Goal: Use online tool/utility: Utilize a website feature to perform a specific function

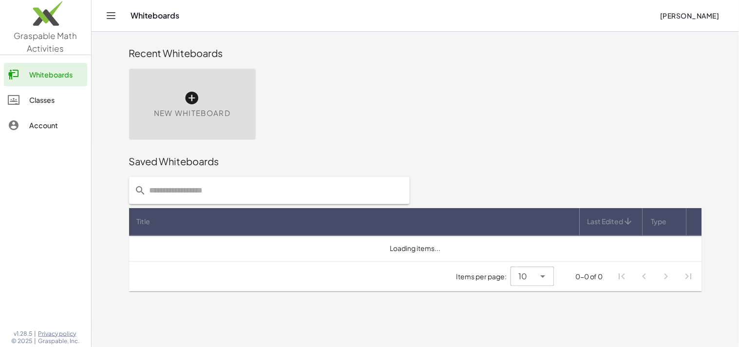
click at [190, 98] on icon at bounding box center [193, 98] width 16 height 16
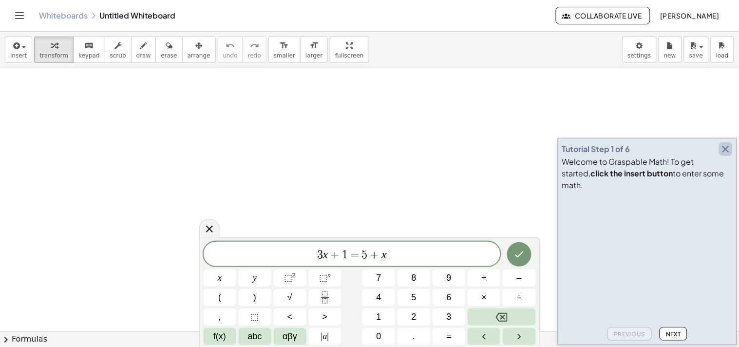
click at [727, 155] on icon "button" at bounding box center [726, 149] width 12 height 12
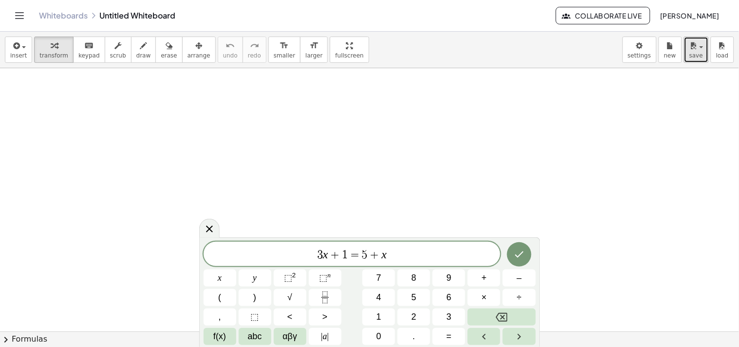
click at [690, 52] on button "save" at bounding box center [696, 50] width 25 height 26
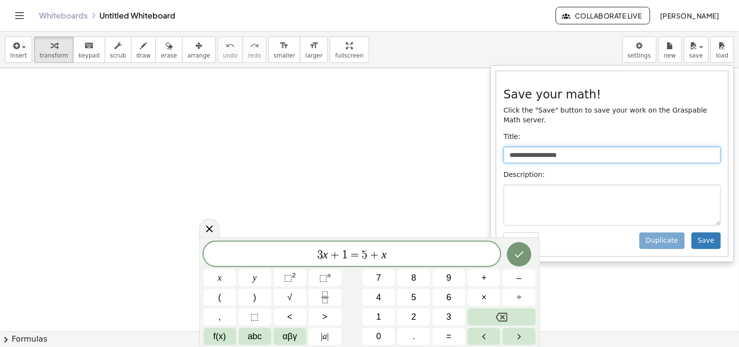
click at [549, 147] on input "**********" at bounding box center [612, 155] width 217 height 17
drag, startPoint x: 580, startPoint y: 149, endPoint x: 492, endPoint y: 152, distance: 88.7
click at [492, 152] on div "**********" at bounding box center [611, 163] width 243 height 197
type input "**********"
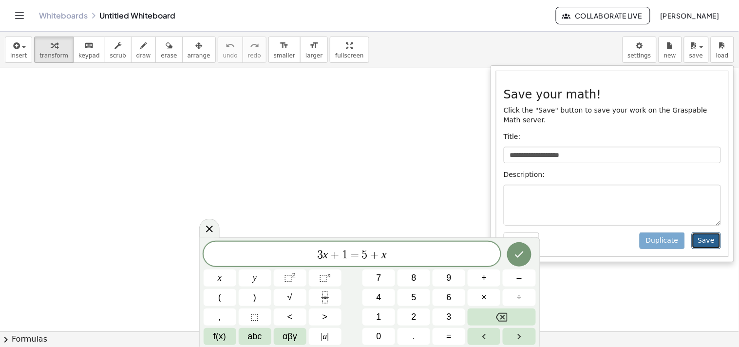
click at [714, 232] on button "Save" at bounding box center [705, 240] width 29 height 17
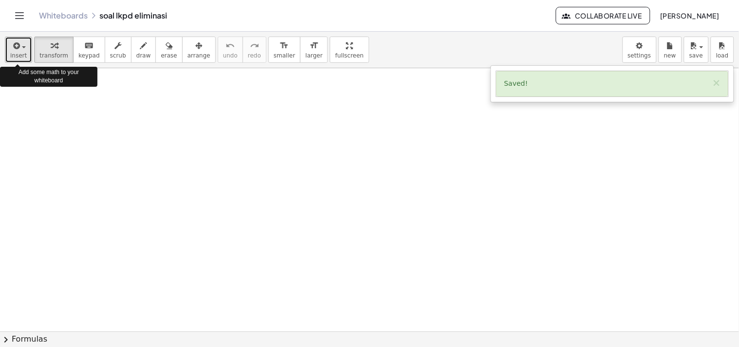
click at [16, 53] on span "insert" at bounding box center [18, 55] width 17 height 7
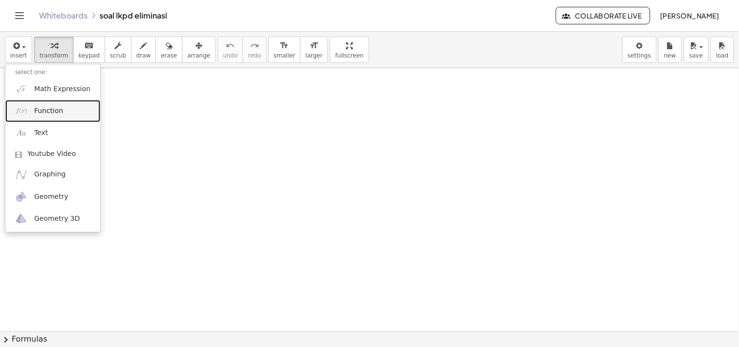
click at [63, 112] on link "Function" at bounding box center [52, 111] width 95 height 22
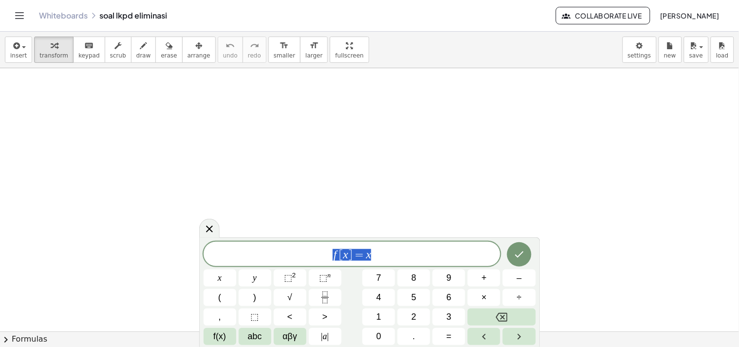
drag, startPoint x: 383, startPoint y: 256, endPoint x: 327, endPoint y: 259, distance: 55.6
click at [327, 259] on span "f [ x ] = x" at bounding box center [352, 255] width 297 height 14
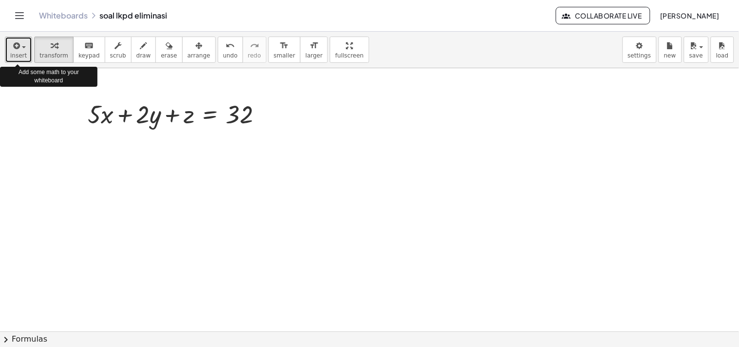
click at [22, 52] on span "insert" at bounding box center [18, 55] width 17 height 7
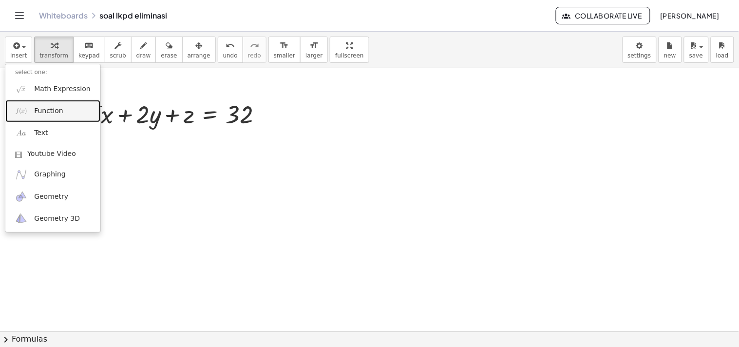
click at [56, 115] on span "Function" at bounding box center [48, 111] width 29 height 10
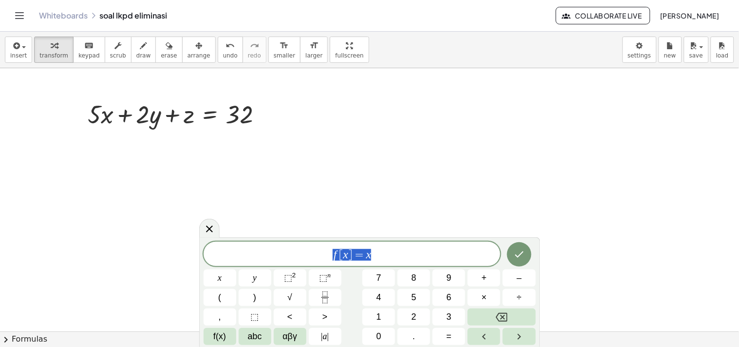
drag, startPoint x: 387, startPoint y: 255, endPoint x: 328, endPoint y: 254, distance: 58.9
click at [328, 254] on span "f [ x ] = x" at bounding box center [352, 255] width 297 height 14
click at [378, 255] on span "3 x ​" at bounding box center [352, 255] width 297 height 14
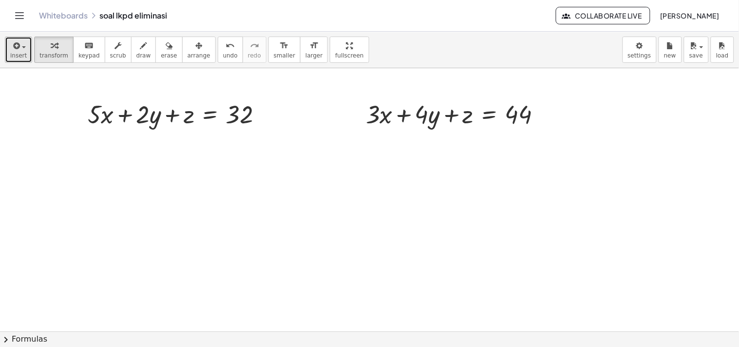
click at [21, 39] on div "button" at bounding box center [18, 45] width 17 height 12
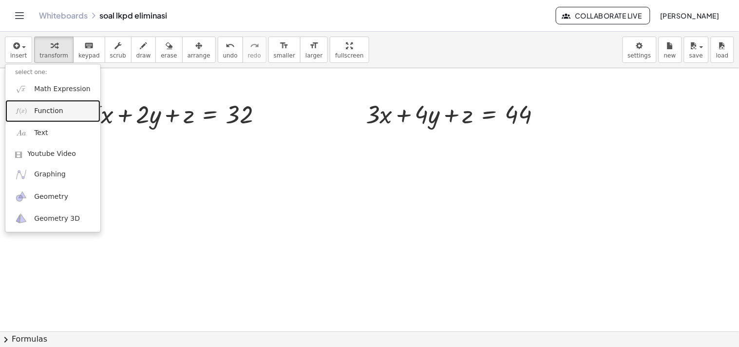
click at [28, 111] on link "Function" at bounding box center [52, 111] width 95 height 22
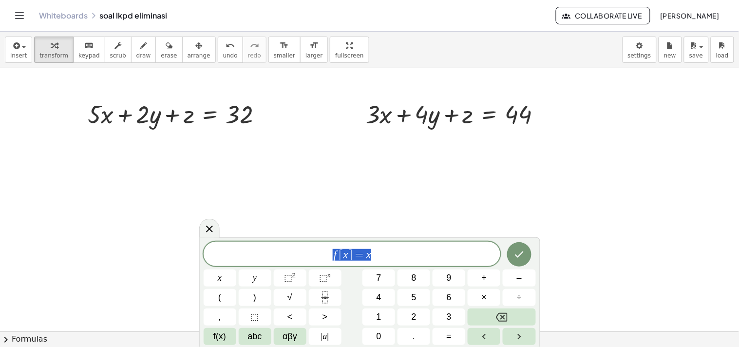
drag, startPoint x: 381, startPoint y: 256, endPoint x: 308, endPoint y: 252, distance: 73.1
click at [308, 252] on span "f [ x ] = x" at bounding box center [352, 255] width 297 height 14
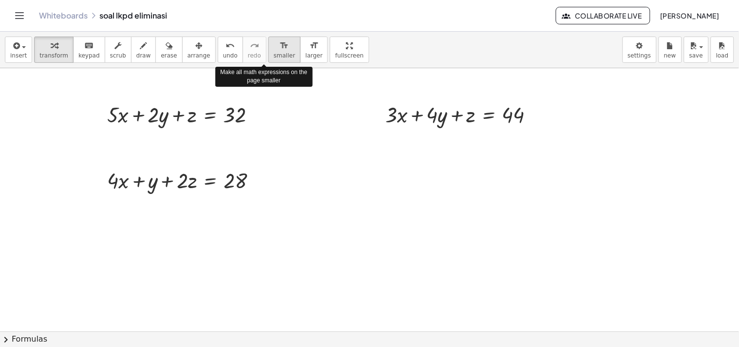
click at [274, 52] on span "smaller" at bounding box center [284, 55] width 21 height 7
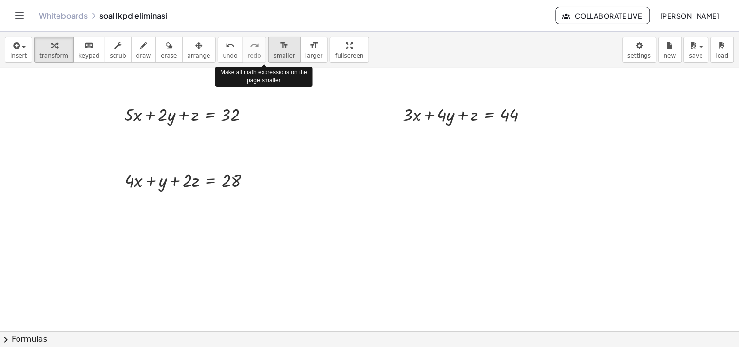
click at [274, 52] on span "smaller" at bounding box center [284, 55] width 21 height 7
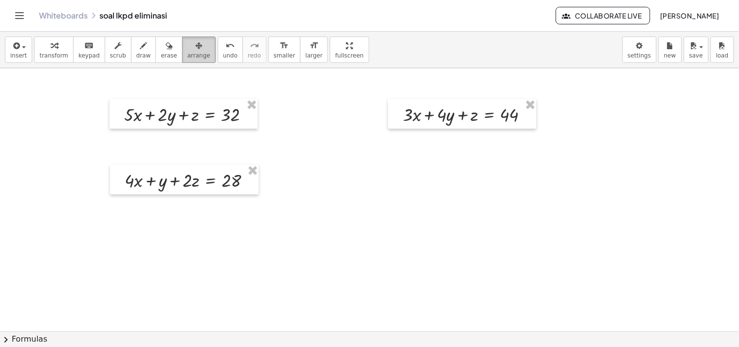
click at [187, 43] on div "button" at bounding box center [198, 45] width 23 height 12
click at [213, 129] on div at bounding box center [369, 331] width 739 height 526
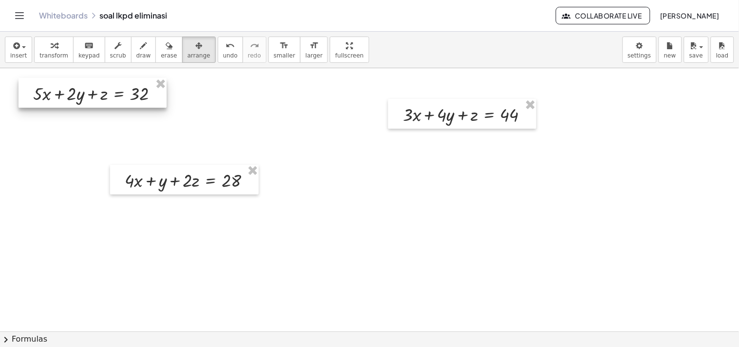
drag, startPoint x: 211, startPoint y: 127, endPoint x: 119, endPoint y: 106, distance: 94.5
click at [119, 106] on div at bounding box center [93, 93] width 148 height 30
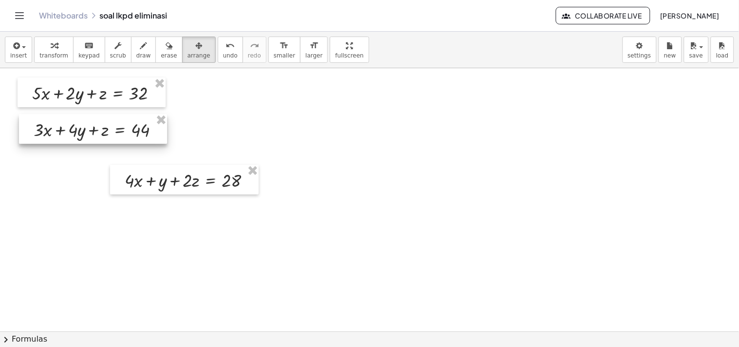
drag, startPoint x: 415, startPoint y: 127, endPoint x: 46, endPoint y: 142, distance: 369.9
click at [46, 142] on div at bounding box center [93, 129] width 148 height 30
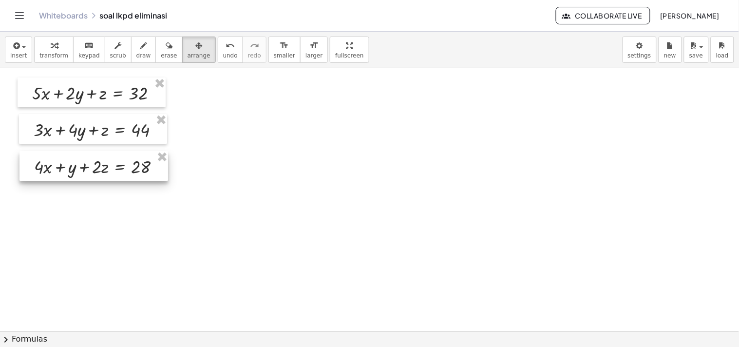
drag, startPoint x: 194, startPoint y: 192, endPoint x: 104, endPoint y: 179, distance: 91.1
click at [104, 179] on div at bounding box center [93, 166] width 149 height 30
click at [274, 39] on div "format_size" at bounding box center [284, 45] width 21 height 12
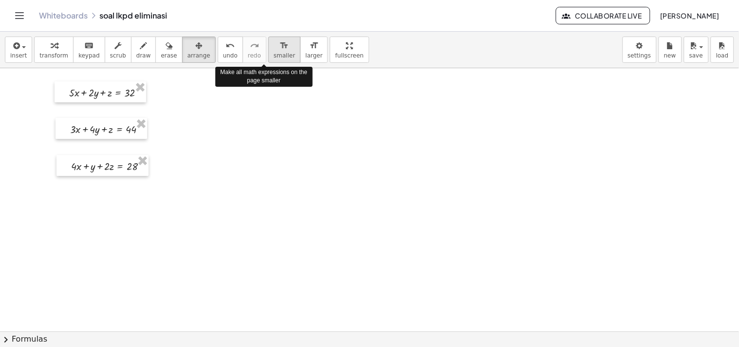
click at [274, 39] on div "format_size" at bounding box center [284, 45] width 21 height 12
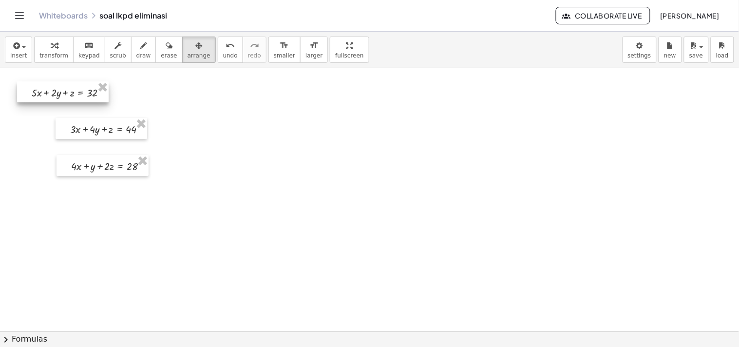
drag, startPoint x: 127, startPoint y: 100, endPoint x: 89, endPoint y: 99, distance: 38.5
click at [89, 99] on div at bounding box center [63, 91] width 92 height 21
drag, startPoint x: 122, startPoint y: 136, endPoint x: 85, endPoint y: 125, distance: 38.8
click at [85, 125] on div at bounding box center [65, 116] width 92 height 21
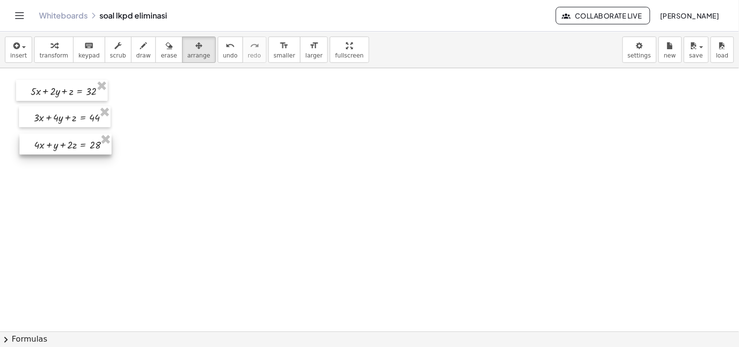
drag, startPoint x: 121, startPoint y: 175, endPoint x: 84, endPoint y: 154, distance: 42.8
click at [84, 154] on div at bounding box center [65, 143] width 92 height 21
click at [49, 60] on button "transform" at bounding box center [53, 50] width 39 height 26
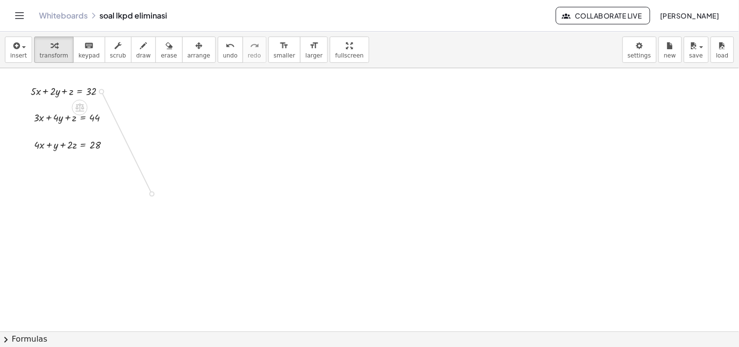
drag, startPoint x: 101, startPoint y: 91, endPoint x: 153, endPoint y: 189, distance: 110.9
click at [153, 189] on div "+ · 5 · x + · 2 · y + z = 32 + · 3 · x + · 4 · y + z = 44 + · 4 · x + y + · 2 ·…" at bounding box center [369, 331] width 739 height 526
drag, startPoint x: 104, startPoint y: 117, endPoint x: 140, endPoint y: 211, distance: 100.2
click at [140, 211] on div "+ · 5 · x + · 2 · y + z = 32 + · 3 · x + · 4 · y + z = 44 + · 4 · x + y + · 2 ·…" at bounding box center [369, 331] width 739 height 526
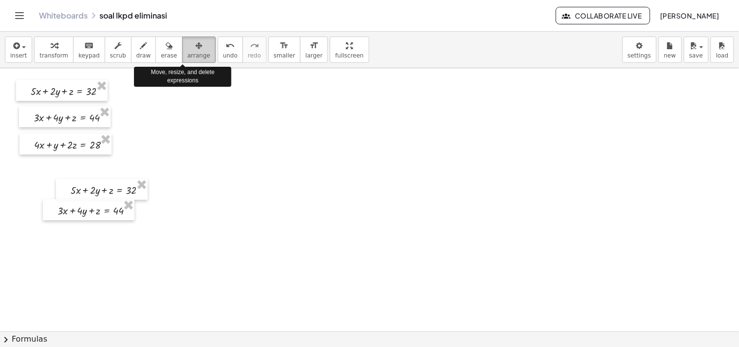
click at [195, 44] on icon "button" at bounding box center [198, 46] width 7 height 12
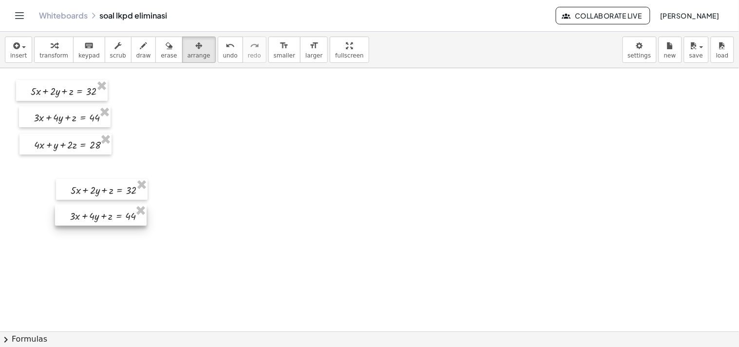
drag, startPoint x: 108, startPoint y: 217, endPoint x: 120, endPoint y: 222, distance: 13.3
click at [120, 222] on div at bounding box center [101, 215] width 92 height 21
click at [23, 48] on div "button" at bounding box center [18, 45] width 17 height 12
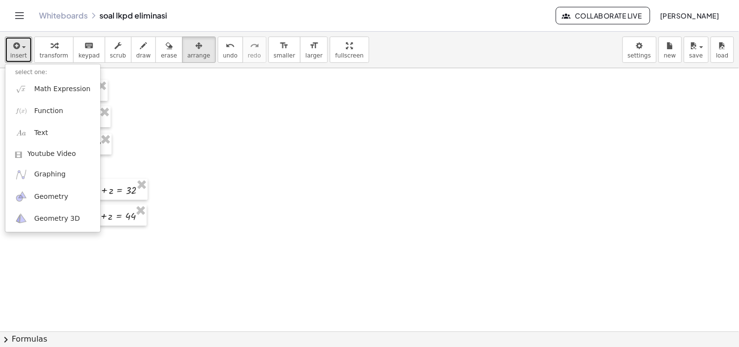
click at [168, 114] on div at bounding box center [369, 331] width 739 height 526
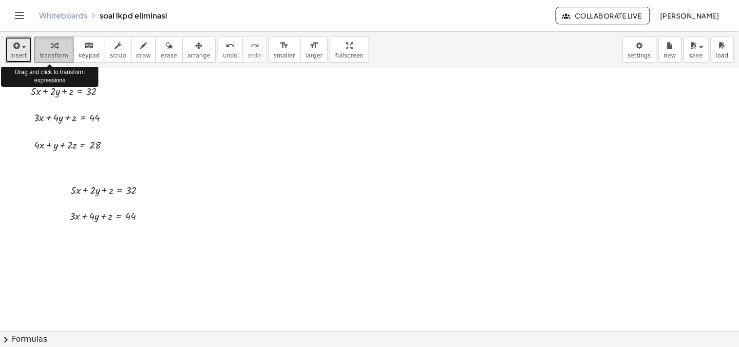
click at [49, 52] on span "transform" at bounding box center [53, 55] width 29 height 7
click at [23, 56] on span "insert" at bounding box center [18, 55] width 17 height 7
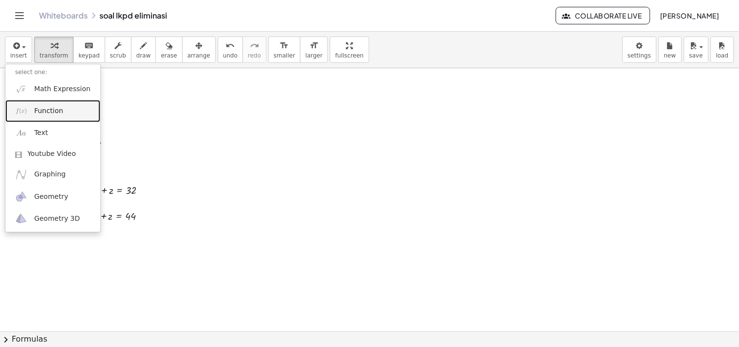
click at [61, 115] on link "Function" at bounding box center [52, 111] width 95 height 22
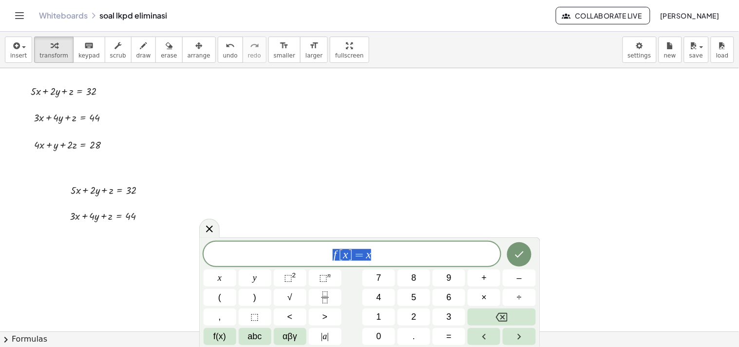
drag, startPoint x: 387, startPoint y: 253, endPoint x: 320, endPoint y: 254, distance: 67.2
click at [320, 254] on span "f [ x ] = x" at bounding box center [352, 255] width 297 height 14
click at [254, 313] on span "⬚" at bounding box center [255, 316] width 8 height 13
click at [511, 271] on button "–" at bounding box center [519, 277] width 33 height 17
click at [259, 318] on span "⬚" at bounding box center [255, 316] width 8 height 13
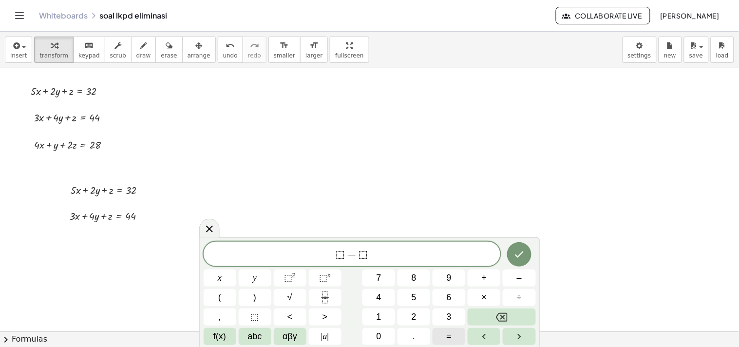
click at [450, 330] on span "=" at bounding box center [449, 336] width 5 height 13
click at [255, 324] on button "⬚" at bounding box center [255, 316] width 33 height 17
click at [513, 279] on button "–" at bounding box center [519, 277] width 33 height 17
click at [259, 318] on span "⬚" at bounding box center [255, 316] width 8 height 13
click at [522, 251] on icon "Done" at bounding box center [519, 254] width 12 height 12
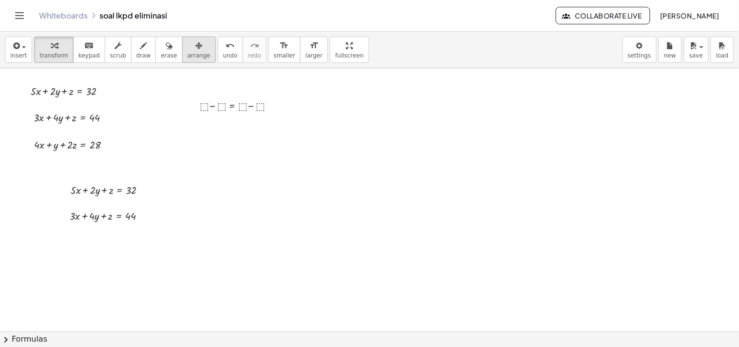
click at [195, 49] on icon "button" at bounding box center [198, 46] width 7 height 12
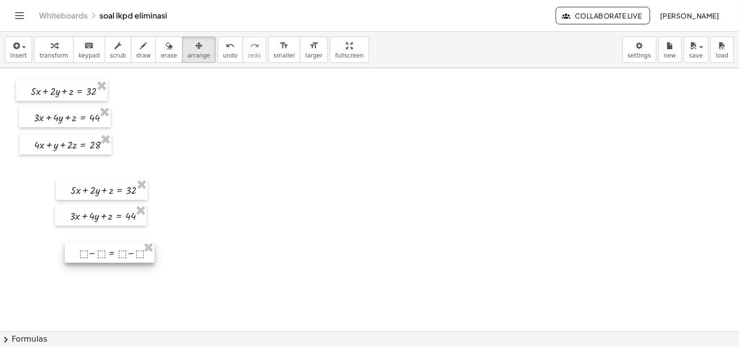
drag, startPoint x: 249, startPoint y: 113, endPoint x: 129, endPoint y: 261, distance: 190.0
click at [129, 261] on div at bounding box center [110, 252] width 90 height 21
click at [62, 54] on span "transform" at bounding box center [53, 55] width 29 height 7
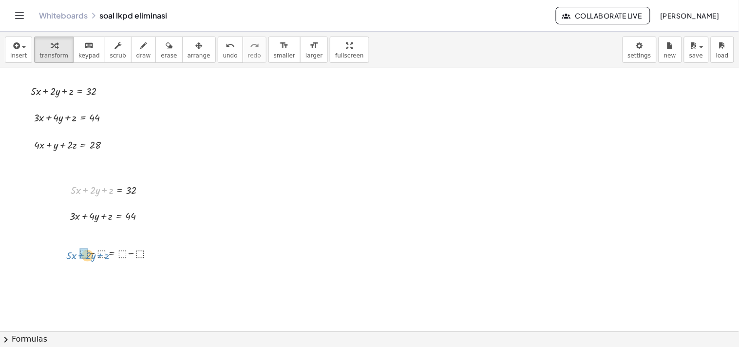
drag, startPoint x: 84, startPoint y: 188, endPoint x: 79, endPoint y: 254, distance: 65.4
drag, startPoint x: 85, startPoint y: 215, endPoint x: 88, endPoint y: 220, distance: 5.9
click at [88, 220] on div at bounding box center [111, 215] width 93 height 16
drag, startPoint x: 103, startPoint y: 216, endPoint x: 112, endPoint y: 269, distance: 54.3
click at [112, 269] on div "+ · 5 · x + · 2 · y + z = 32 + · 3 · x + · 4 · y + z = 44 + · 4 · x + y + · 2 ·…" at bounding box center [369, 331] width 739 height 526
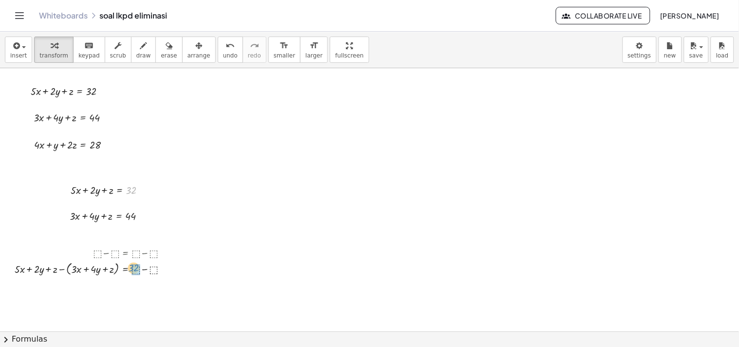
drag, startPoint x: 130, startPoint y: 191, endPoint x: 132, endPoint y: 269, distance: 77.5
drag, startPoint x: 129, startPoint y: 212, endPoint x: 153, endPoint y: 262, distance: 55.3
drag, startPoint x: 60, startPoint y: 269, endPoint x: 74, endPoint y: 268, distance: 13.7
drag, startPoint x: 59, startPoint y: 285, endPoint x: 111, endPoint y: 286, distance: 51.6
click at [111, 286] on div at bounding box center [97, 285] width 174 height 16
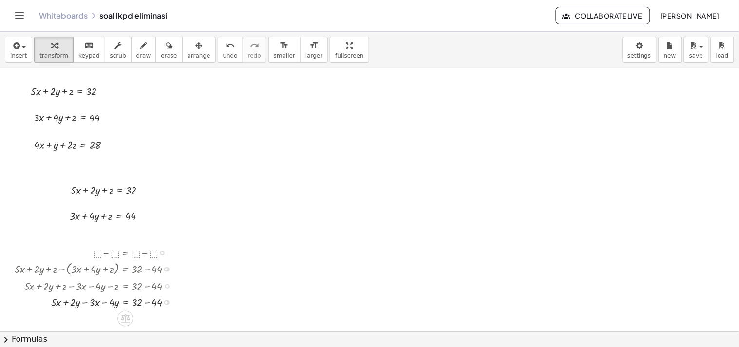
click at [149, 301] on div at bounding box center [97, 301] width 174 height 16
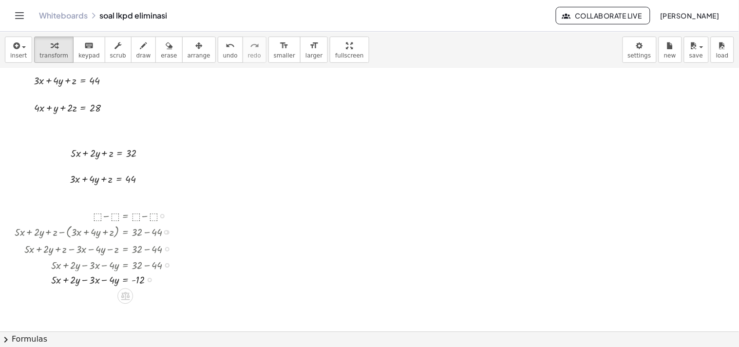
scroll to position [41, 0]
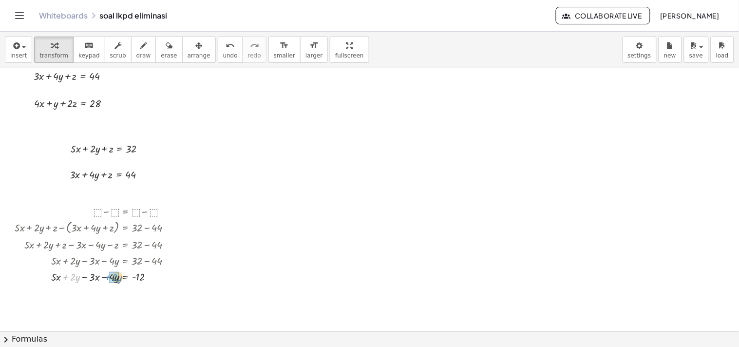
drag, startPoint x: 66, startPoint y: 275, endPoint x: 108, endPoint y: 276, distance: 41.9
click at [108, 276] on div at bounding box center [97, 276] width 174 height 16
click at [86, 293] on div at bounding box center [97, 292] width 174 height 16
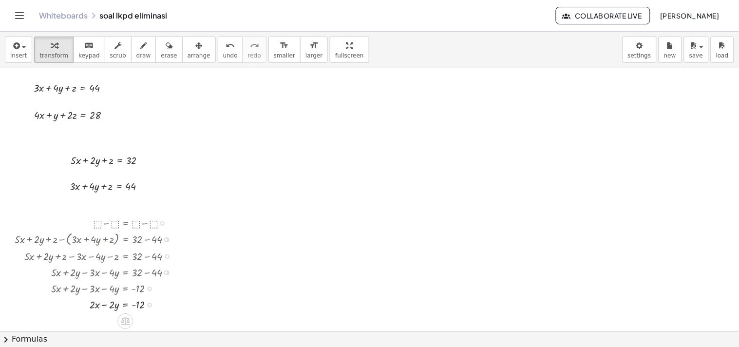
scroll to position [21, 0]
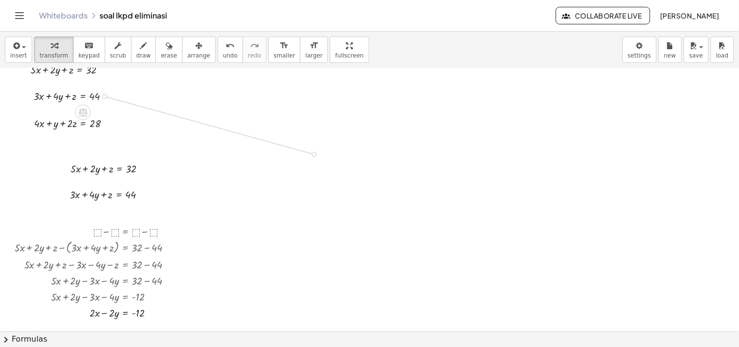
drag, startPoint x: 106, startPoint y: 94, endPoint x: 311, endPoint y: 151, distance: 212.2
click at [311, 151] on div "+ · 5 · x + · 2 · y + z = 32 + · 3 · x + · 4 · y + z = 44 + · 4 · x + y + · 2 ·…" at bounding box center [369, 310] width 739 height 526
drag, startPoint x: 106, startPoint y: 123, endPoint x: 310, endPoint y: 174, distance: 210.3
click at [310, 174] on div "+ · 5 · x + · 2 · y + z = 32 + · 3 · x + · 4 · y + z = 44 + · 4 · x + y + · 2 ·…" at bounding box center [369, 310] width 739 height 526
click at [280, 153] on div at bounding box center [272, 152] width 93 height 16
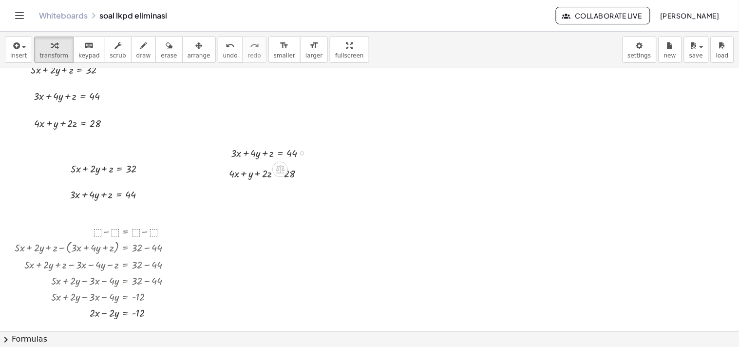
click at [280, 153] on div at bounding box center [272, 152] width 93 height 16
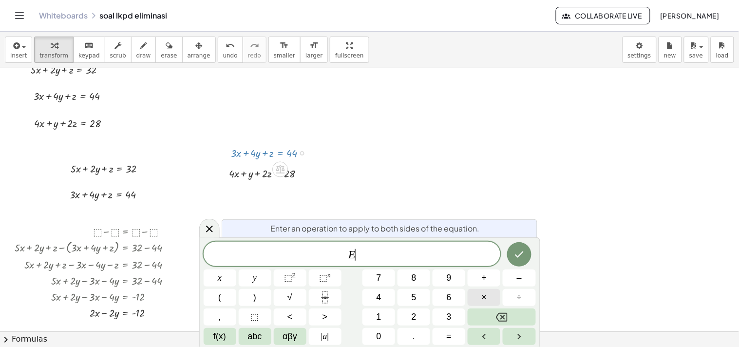
click at [492, 295] on button "×" at bounding box center [483, 297] width 33 height 17
click at [418, 315] on button "2" at bounding box center [413, 316] width 33 height 17
click at [518, 254] on icon "Done" at bounding box center [519, 254] width 12 height 12
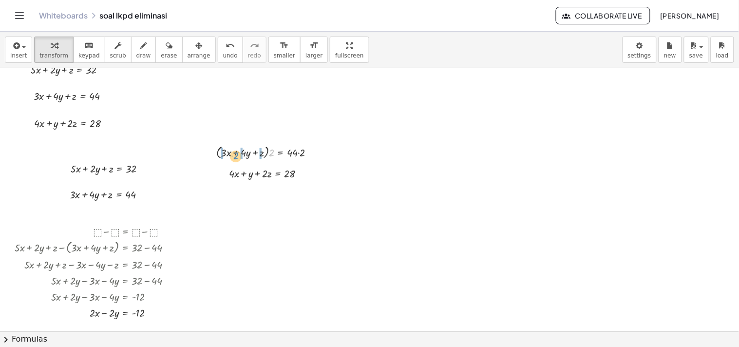
drag, startPoint x: 271, startPoint y: 153, endPoint x: 236, endPoint y: 156, distance: 35.7
click at [236, 156] on div at bounding box center [269, 152] width 116 height 18
click at [217, 153] on div at bounding box center [265, 152] width 121 height 16
click at [246, 152] on div at bounding box center [269, 152] width 113 height 16
click at [299, 153] on div at bounding box center [274, 152] width 107 height 16
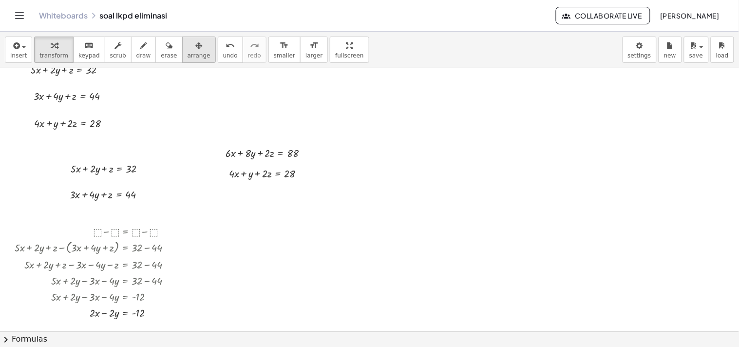
click at [195, 46] on icon "button" at bounding box center [198, 46] width 7 height 12
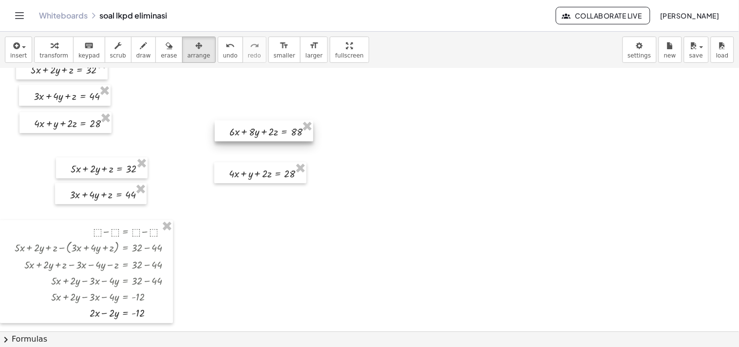
drag, startPoint x: 259, startPoint y: 145, endPoint x: 263, endPoint y: 123, distance: 22.3
click at [263, 123] on div at bounding box center [264, 130] width 98 height 21
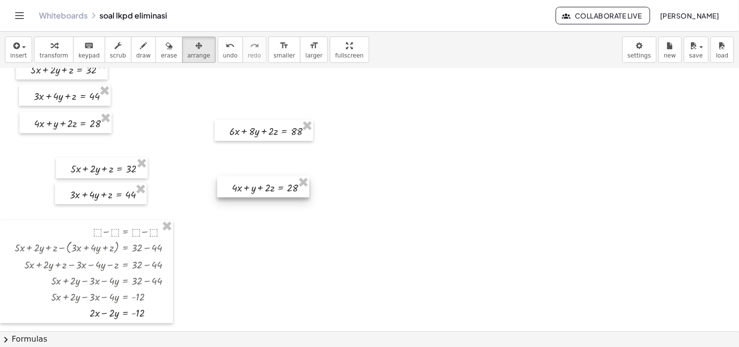
drag, startPoint x: 266, startPoint y: 182, endPoint x: 269, endPoint y: 196, distance: 14.4
click at [269, 196] on div at bounding box center [263, 186] width 92 height 21
click at [278, 140] on div at bounding box center [265, 132] width 98 height 21
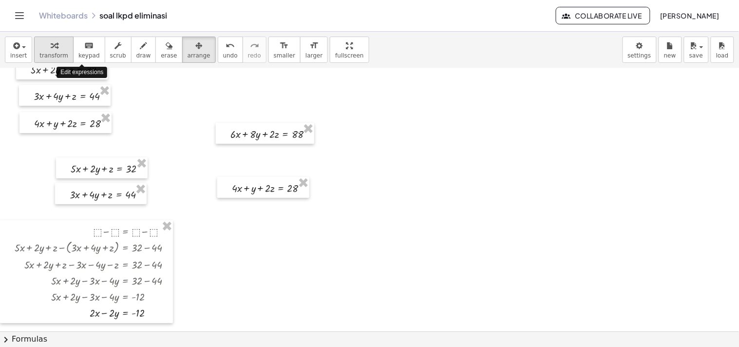
click at [59, 54] on span "transform" at bounding box center [53, 55] width 29 height 7
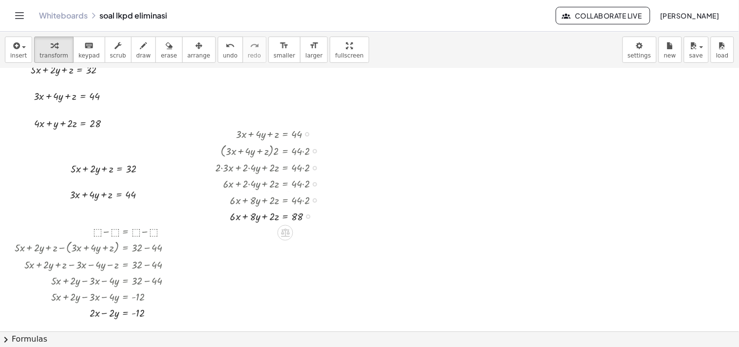
drag, startPoint x: 307, startPoint y: 133, endPoint x: 318, endPoint y: 239, distance: 106.7
click at [318, 239] on div "+ · 5 · x + · 2 · y + z = 32 + · 3 · x + · 4 · y + z = 44 + · 4 · x + y + · 2 ·…" at bounding box center [369, 310] width 739 height 526
click at [195, 49] on icon "button" at bounding box center [198, 46] width 7 height 12
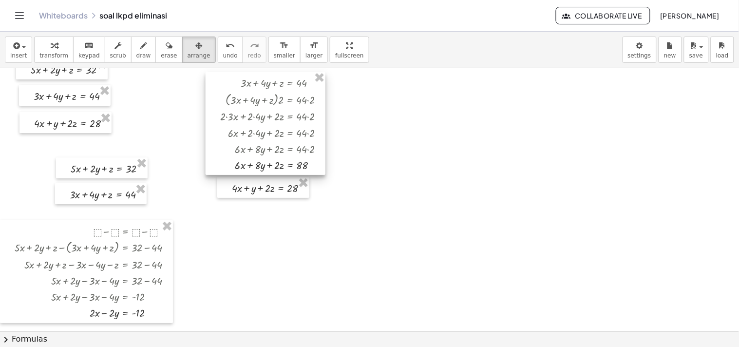
drag, startPoint x: 267, startPoint y: 128, endPoint x: 272, endPoint y: 78, distance: 50.4
click at [272, 78] on div at bounding box center [265, 123] width 120 height 103
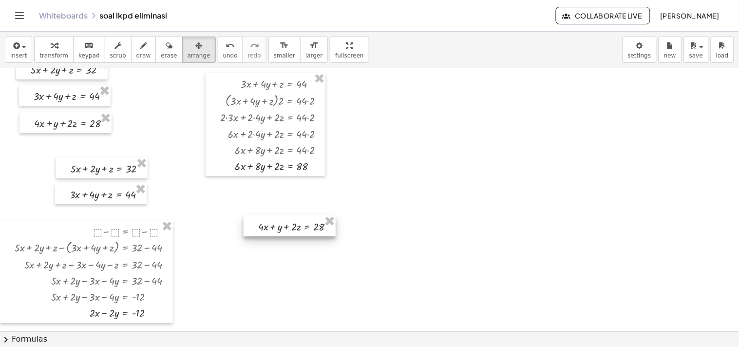
drag, startPoint x: 279, startPoint y: 196, endPoint x: 314, endPoint y: 250, distance: 64.8
click at [314, 236] on div at bounding box center [289, 225] width 92 height 21
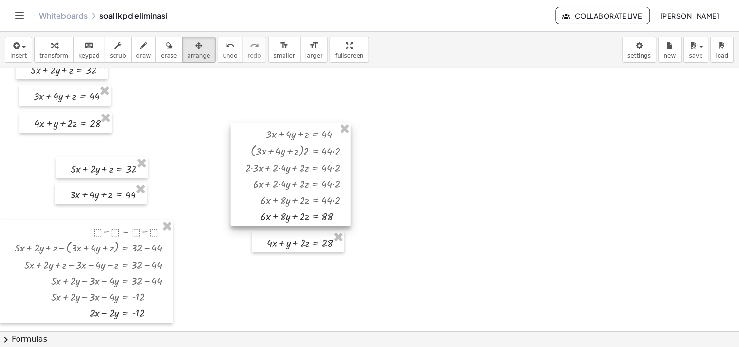
drag, startPoint x: 311, startPoint y: 172, endPoint x: 336, endPoint y: 222, distance: 56.2
click at [336, 222] on div at bounding box center [291, 174] width 120 height 103
click at [40, 47] on div "button" at bounding box center [53, 45] width 29 height 12
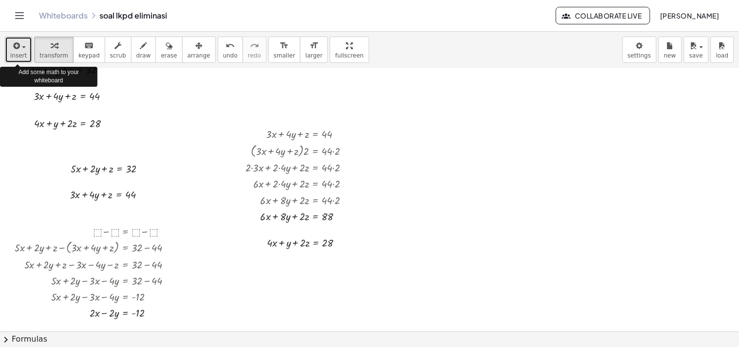
click at [22, 46] on span "button" at bounding box center [24, 47] width 4 height 2
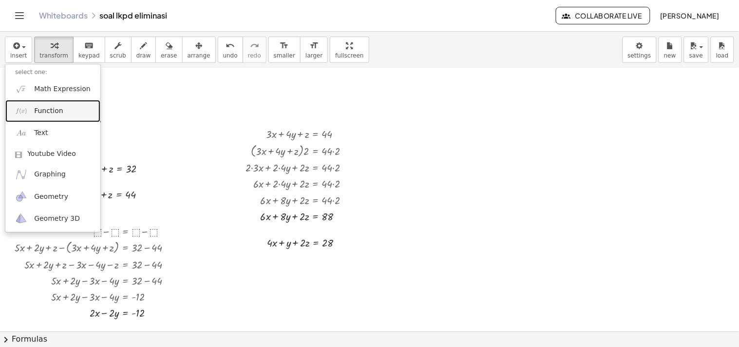
click at [41, 107] on span "Function" at bounding box center [48, 111] width 29 height 10
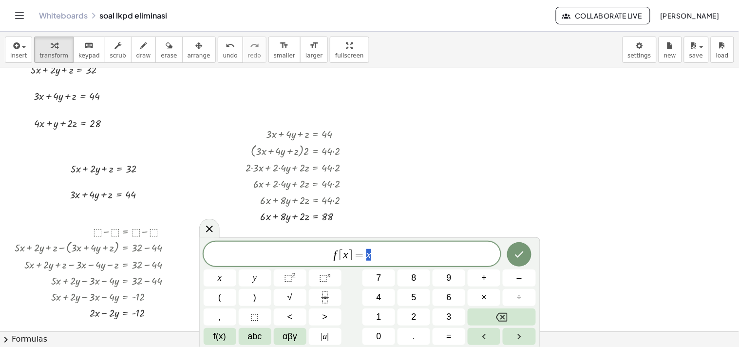
click at [387, 251] on span "f [ x ] = x" at bounding box center [352, 255] width 297 height 14
drag, startPoint x: 376, startPoint y: 254, endPoint x: 316, endPoint y: 257, distance: 60.5
click at [316, 257] on span "f [ x ] = x" at bounding box center [352, 255] width 297 height 14
click at [252, 317] on span "⬚" at bounding box center [255, 316] width 8 height 13
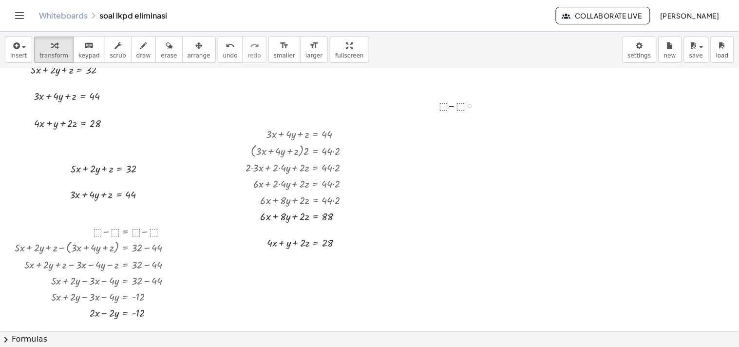
click at [456, 109] on div at bounding box center [460, 105] width 53 height 16
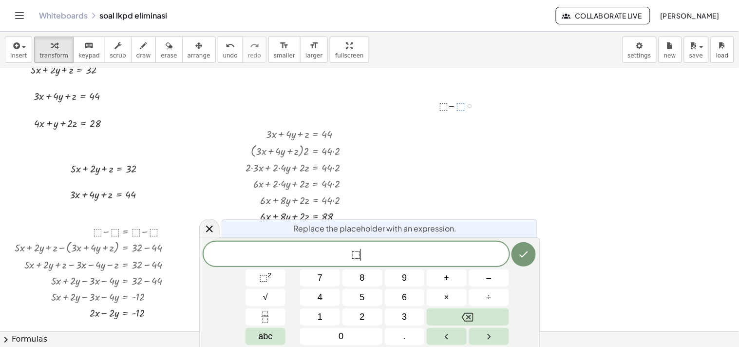
click at [378, 251] on span "⬚ ​" at bounding box center [356, 255] width 305 height 14
click at [207, 223] on icon at bounding box center [210, 229] width 12 height 12
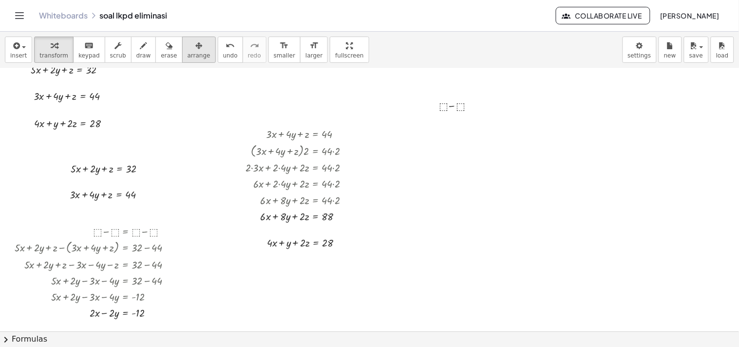
click at [187, 54] on span "arrange" at bounding box center [198, 55] width 23 height 7
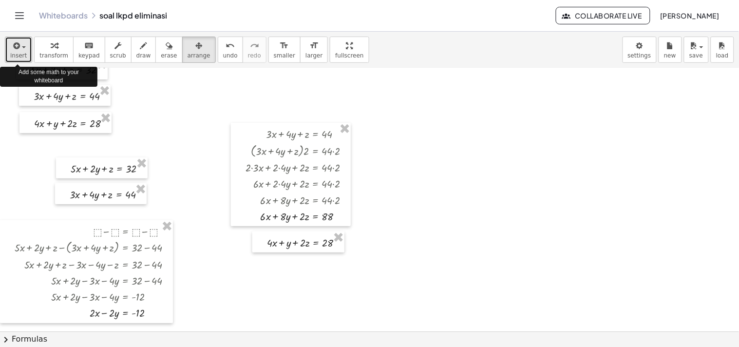
click at [19, 53] on span "insert" at bounding box center [18, 55] width 17 height 7
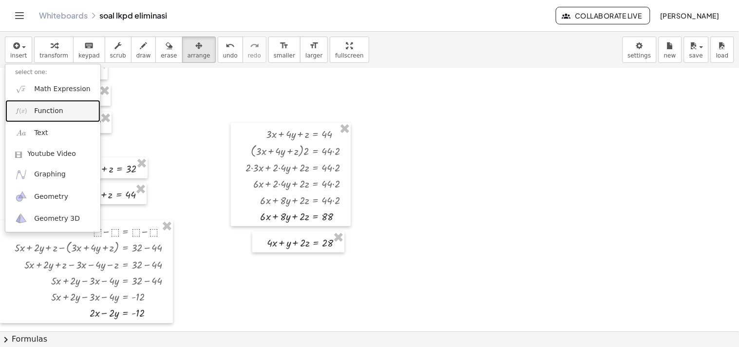
click at [48, 108] on span "Function" at bounding box center [48, 111] width 29 height 10
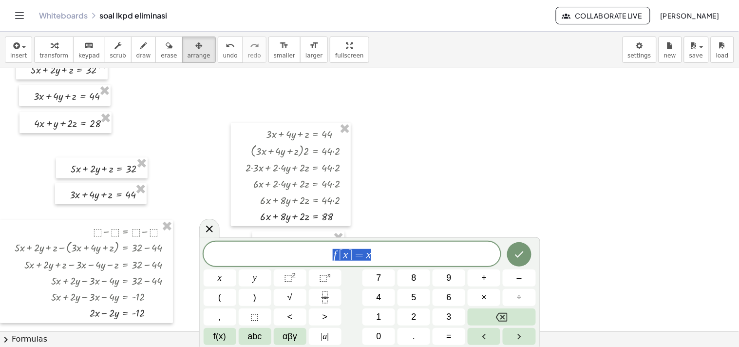
drag, startPoint x: 388, startPoint y: 251, endPoint x: 317, endPoint y: 257, distance: 71.8
click at [317, 257] on span "f [ x ] = x" at bounding box center [352, 255] width 297 height 14
click at [258, 318] on span "⬚" at bounding box center [255, 316] width 8 height 13
click at [511, 275] on button "–" at bounding box center [519, 277] width 33 height 17
click at [264, 315] on button "⬚" at bounding box center [255, 316] width 33 height 17
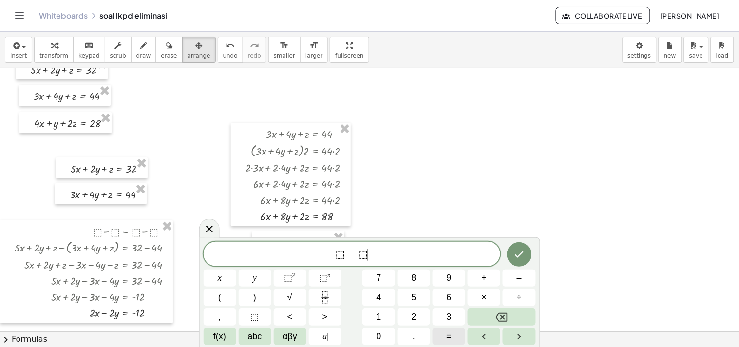
click at [443, 332] on button "=" at bounding box center [448, 336] width 33 height 17
click at [260, 313] on button "⬚" at bounding box center [255, 316] width 33 height 17
click at [514, 279] on button "–" at bounding box center [519, 277] width 33 height 17
click at [249, 320] on button "⬚" at bounding box center [255, 316] width 33 height 17
click at [511, 256] on button "Done" at bounding box center [519, 254] width 24 height 24
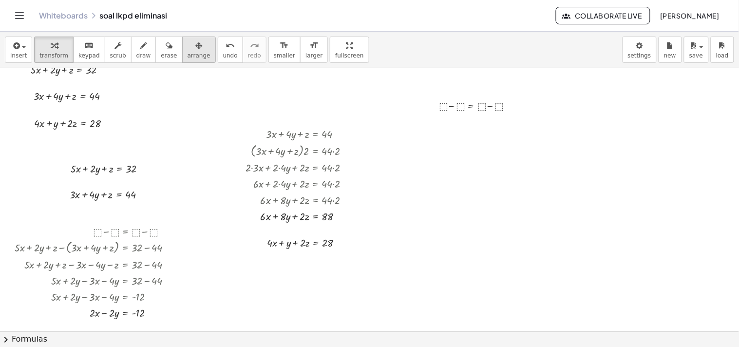
click at [195, 50] on icon "button" at bounding box center [198, 46] width 7 height 12
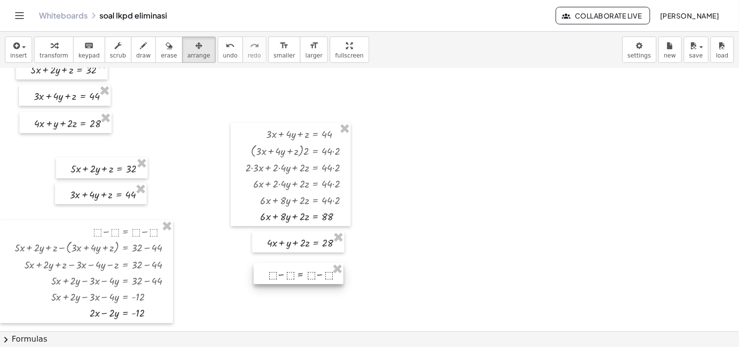
drag, startPoint x: 451, startPoint y: 112, endPoint x: 280, endPoint y: 281, distance: 239.7
click at [280, 281] on div at bounding box center [299, 273] width 90 height 21
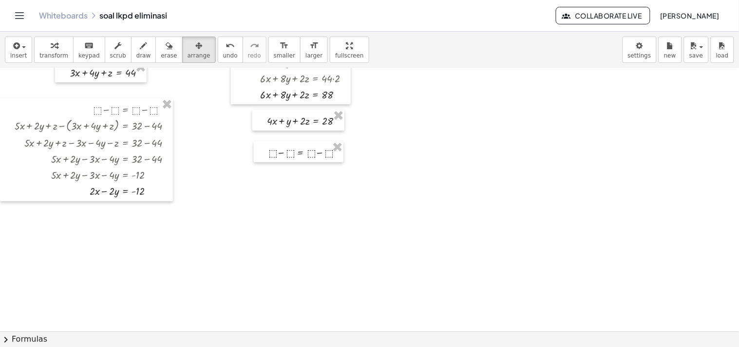
scroll to position [144, 0]
click at [49, 56] on span "transform" at bounding box center [53, 55] width 29 height 7
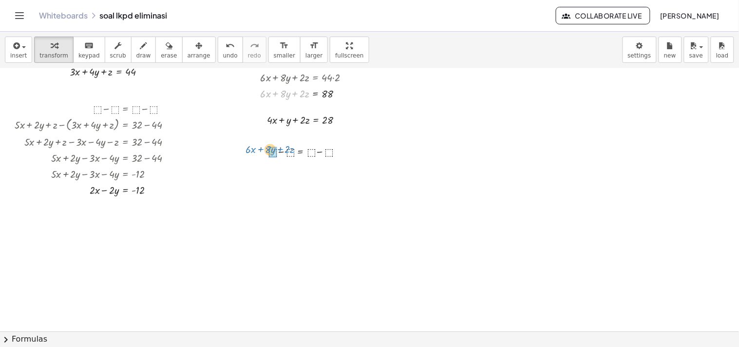
drag, startPoint x: 295, startPoint y: 93, endPoint x: 280, endPoint y: 149, distance: 58.3
click at [280, 149] on div "+ · 5 · x + · 2 · y + z = 32 + · 3 · x + · 4 · y + z = 44 + · 4 · x + y + · 2 ·…" at bounding box center [369, 187] width 739 height 526
drag, startPoint x: 294, startPoint y: 119, endPoint x: 296, endPoint y: 164, distance: 44.3
click at [296, 164] on div "+ · 5 · x + · 2 · y + z = 32 + · 3 · x + · 4 · y + z = 44 + · 4 · x + y + · 2 ·…" at bounding box center [369, 187] width 739 height 526
drag, startPoint x: 328, startPoint y: 92, endPoint x: 314, endPoint y: 168, distance: 77.8
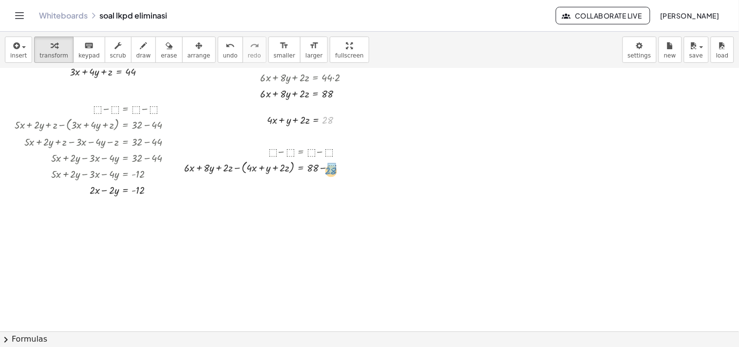
drag, startPoint x: 327, startPoint y: 119, endPoint x: 330, endPoint y: 170, distance: 51.2
drag, startPoint x: 236, startPoint y: 166, endPoint x: 254, endPoint y: 168, distance: 18.1
drag, startPoint x: 227, startPoint y: 185, endPoint x: 278, endPoint y: 184, distance: 50.7
click at [278, 184] on div at bounding box center [270, 184] width 182 height 16
drag, startPoint x: 246, startPoint y: 184, endPoint x: 282, endPoint y: 185, distance: 36.1
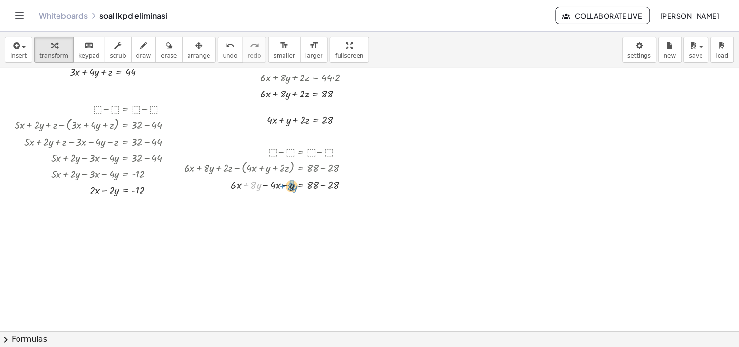
click at [282, 185] on div at bounding box center [270, 184] width 182 height 16
click at [320, 183] on div at bounding box center [270, 184] width 182 height 16
click at [263, 186] on div at bounding box center [270, 184] width 182 height 16
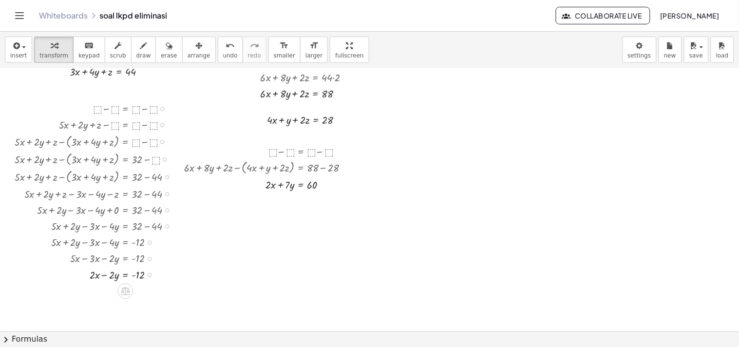
drag, startPoint x: 148, startPoint y: 190, endPoint x: 186, endPoint y: 338, distance: 152.8
click at [186, 338] on div "insert select one: Math Expression Function Text Youtube Video Graphing Geometr…" at bounding box center [369, 189] width 739 height 315
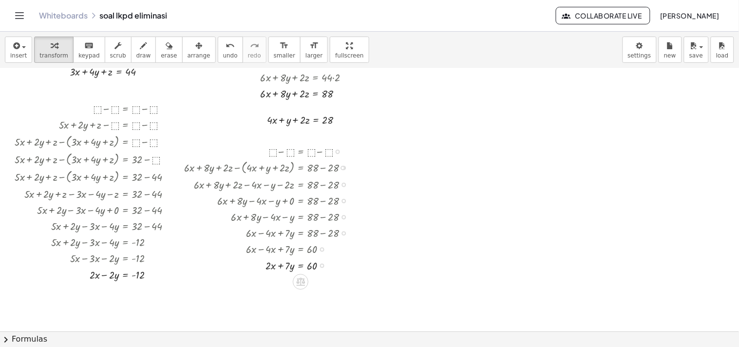
drag, startPoint x: 320, startPoint y: 184, endPoint x: 344, endPoint y: 367, distance: 184.6
click at [344, 346] on html "Graspable Math Activities Whiteboards Classes Account v1.28.5 | Privacy policy …" at bounding box center [369, 173] width 739 height 347
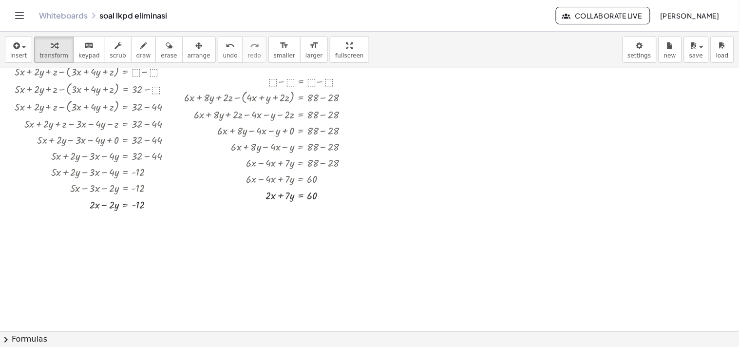
scroll to position [215, 0]
drag, startPoint x: 149, startPoint y: 204, endPoint x: 514, endPoint y: 99, distance: 379.8
click at [514, 99] on div "+ · 5 · x + · 2 · y + z = 32 + · 3 · x + · 4 · y + z = 44 + · 4 · x + y + · 2 ·…" at bounding box center [369, 116] width 739 height 526
drag, startPoint x: 321, startPoint y: 195, endPoint x: 510, endPoint y: 114, distance: 205.3
click at [510, 114] on div "+ · 5 · x + · 2 · y + z = 32 + · 3 · x + · 4 · y + z = 44 + · 4 · x + y + · 2 ·…" at bounding box center [369, 116] width 739 height 526
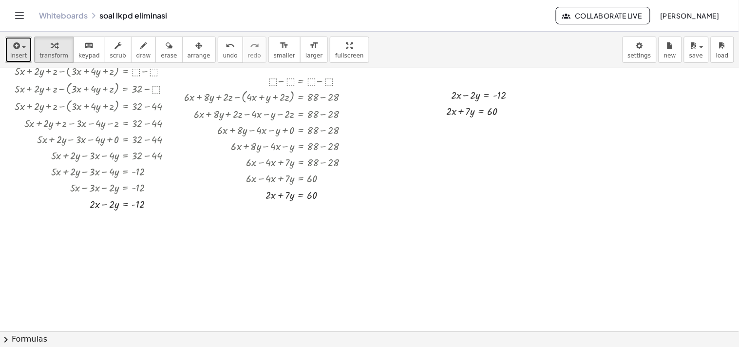
click at [25, 52] on button "insert" at bounding box center [18, 50] width 27 height 26
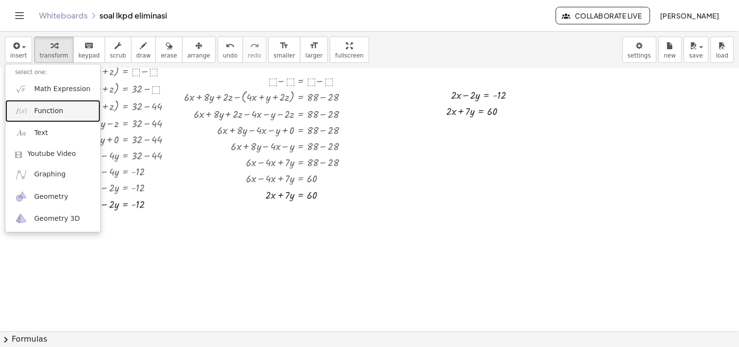
click at [46, 116] on link "Function" at bounding box center [52, 111] width 95 height 22
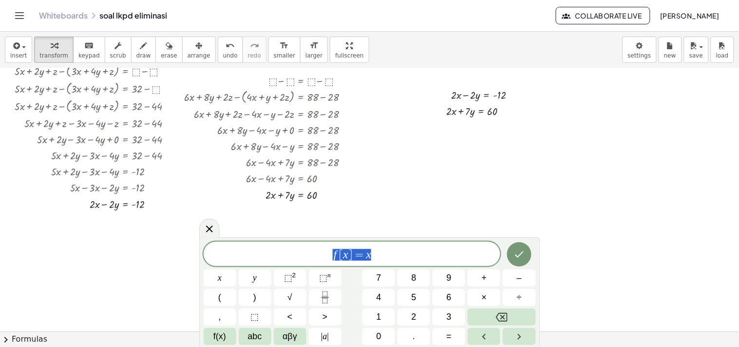
drag, startPoint x: 387, startPoint y: 253, endPoint x: 318, endPoint y: 254, distance: 69.2
click at [318, 254] on span "f [ x ] = x" at bounding box center [352, 255] width 297 height 14
click at [256, 315] on span "⬚" at bounding box center [255, 316] width 8 height 13
click at [513, 275] on button "–" at bounding box center [519, 277] width 33 height 17
click at [256, 312] on span "⬚" at bounding box center [255, 316] width 8 height 13
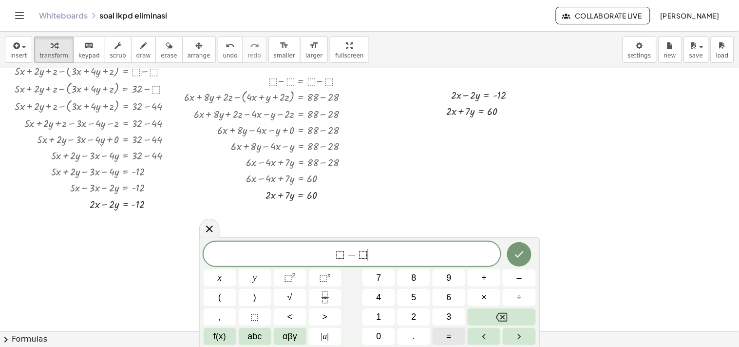
click at [442, 337] on button "=" at bounding box center [448, 336] width 33 height 17
click at [263, 318] on button "⬚" at bounding box center [255, 316] width 33 height 17
click at [511, 276] on button "–" at bounding box center [519, 277] width 33 height 17
click at [261, 318] on button "⬚" at bounding box center [255, 316] width 33 height 17
click at [520, 253] on icon "Done" at bounding box center [519, 254] width 12 height 12
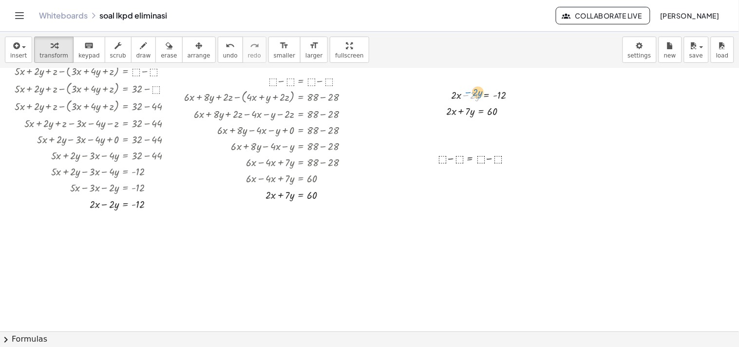
click at [468, 93] on div at bounding box center [487, 94] width 82 height 16
drag, startPoint x: 466, startPoint y: 94, endPoint x: 445, endPoint y: 158, distance: 67.1
drag, startPoint x: 461, startPoint y: 111, endPoint x: 463, endPoint y: 174, distance: 63.3
drag, startPoint x: 500, startPoint y: 95, endPoint x: 480, endPoint y: 172, distance: 80.0
drag, startPoint x: 490, startPoint y: 112, endPoint x: 504, endPoint y: 174, distance: 63.4
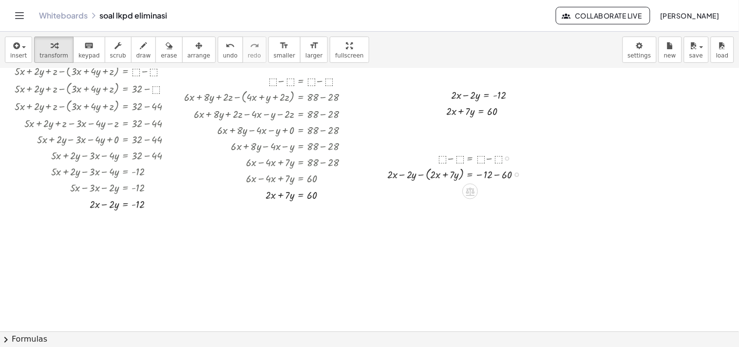
click at [500, 174] on div at bounding box center [457, 174] width 151 height 18
drag, startPoint x: 421, startPoint y: 191, endPoint x: 436, endPoint y: 192, distance: 15.1
drag, startPoint x: 401, startPoint y: 207, endPoint x: 440, endPoint y: 207, distance: 39.0
click at [402, 213] on div at bounding box center [457, 208] width 151 height 16
drag, startPoint x: 431, startPoint y: 208, endPoint x: 395, endPoint y: 210, distance: 36.1
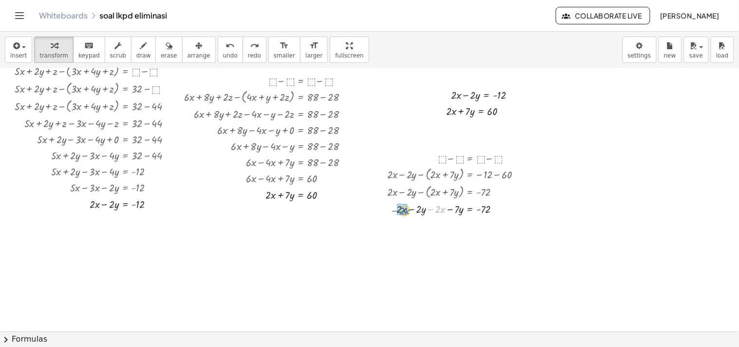
click at [395, 210] on div at bounding box center [457, 208] width 151 height 16
click at [451, 227] on div at bounding box center [457, 224] width 151 height 16
drag, startPoint x: 455, startPoint y: 241, endPoint x: 486, endPoint y: 250, distance: 32.0
click at [457, 261] on div at bounding box center [457, 260] width 151 height 22
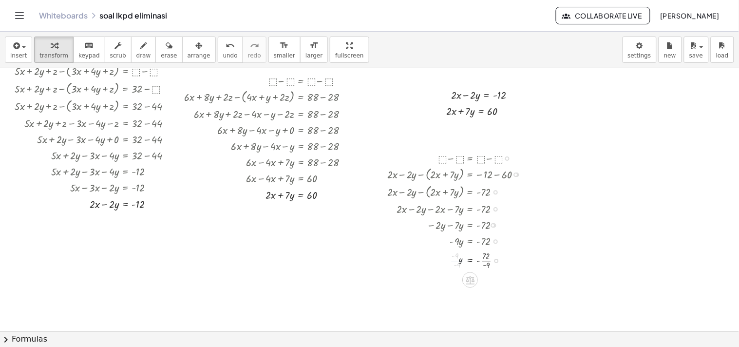
click at [457, 261] on div at bounding box center [457, 260] width 151 height 22
click at [486, 284] on div at bounding box center [457, 282] width 151 height 22
click at [483, 284] on div at bounding box center [457, 283] width 151 height 16
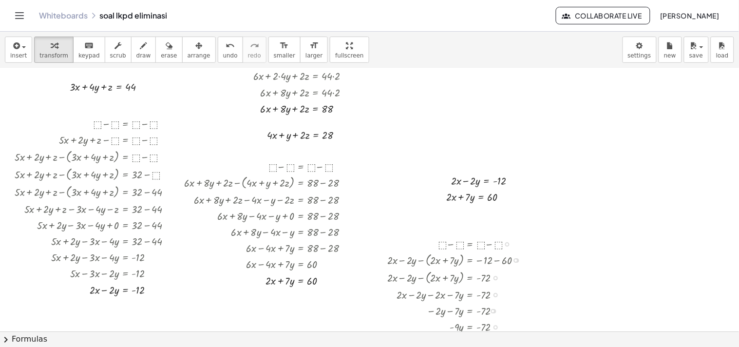
scroll to position [123, 0]
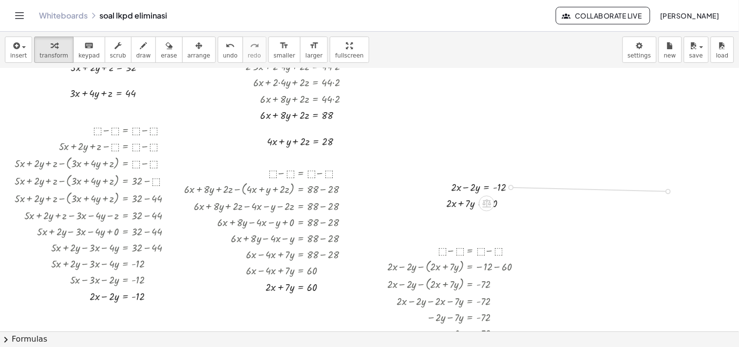
drag, startPoint x: 511, startPoint y: 188, endPoint x: 665, endPoint y: 192, distance: 153.4
click at [665, 192] on div "+ · 5 · x + · 2 · y + z = 32 + · 3 · x + · 4 · y + z = 44 + · 4 · x + y + · 2 ·…" at bounding box center [369, 208] width 739 height 526
drag, startPoint x: 502, startPoint y: 203, endPoint x: 674, endPoint y: 206, distance: 172.4
click at [674, 206] on div "+ · 5 · x + · 2 · y + z = 32 + · 3 · x + · 4 · y + z = 44 + · 4 · x + y + · 2 ·…" at bounding box center [369, 208] width 739 height 526
click at [632, 190] on div at bounding box center [632, 189] width 82 height 16
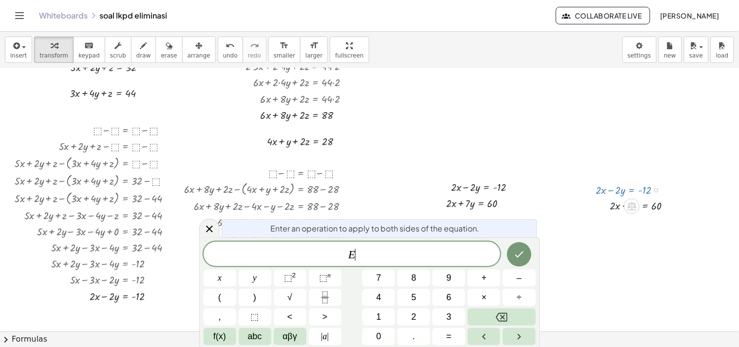
click at [632, 190] on div at bounding box center [632, 189] width 82 height 16
click at [482, 295] on span "×" at bounding box center [484, 297] width 5 height 13
click at [379, 275] on span "7" at bounding box center [378, 277] width 5 height 13
click at [514, 260] on button "Done" at bounding box center [519, 254] width 24 height 24
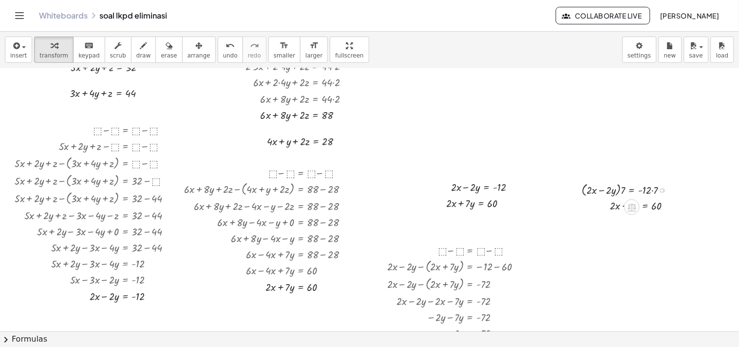
click at [650, 188] on div at bounding box center [628, 190] width 103 height 18
click at [654, 190] on div at bounding box center [628, 190] width 103 height 18
drag, startPoint x: 623, startPoint y: 191, endPoint x: 599, endPoint y: 192, distance: 24.4
click at [599, 192] on div at bounding box center [626, 190] width 99 height 18
click at [591, 191] on div at bounding box center [627, 189] width 98 height 16
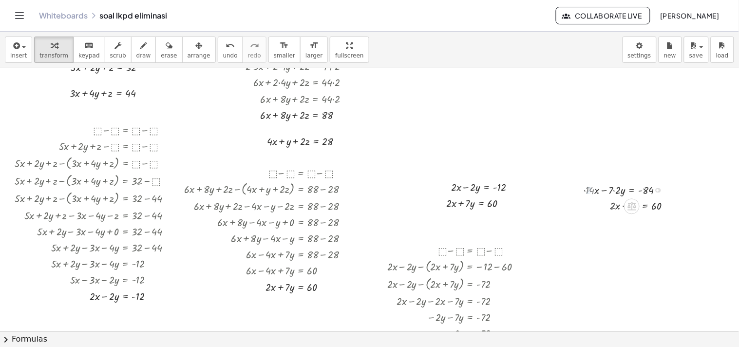
click at [593, 190] on div at bounding box center [628, 189] width 94 height 16
click at [620, 190] on div at bounding box center [628, 189] width 94 height 16
click at [620, 190] on div at bounding box center [629, 189] width 91 height 16
click at [645, 206] on div at bounding box center [644, 205] width 78 height 16
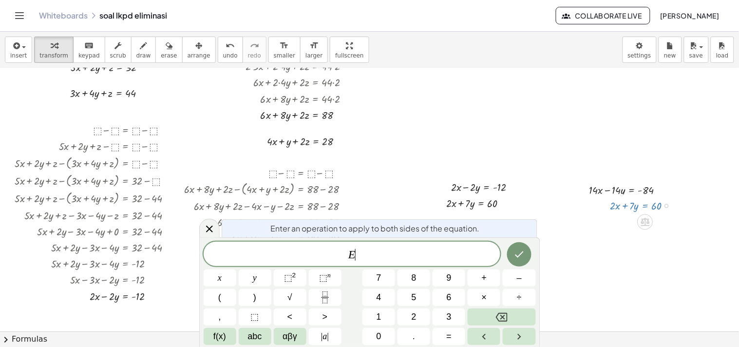
click at [645, 206] on div at bounding box center [644, 205] width 78 height 16
click at [478, 290] on button "×" at bounding box center [483, 297] width 33 height 17
click at [403, 313] on button "2" at bounding box center [413, 316] width 33 height 17
click at [518, 248] on button "Done" at bounding box center [519, 254] width 24 height 24
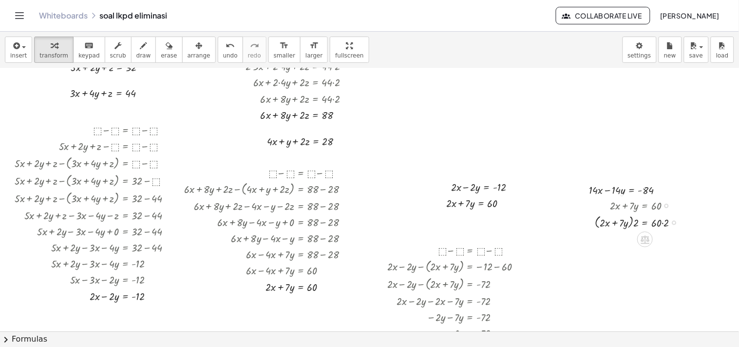
click at [659, 223] on div at bounding box center [640, 222] width 101 height 18
click at [665, 222] on div at bounding box center [640, 222] width 101 height 18
drag, startPoint x: 635, startPoint y: 239, endPoint x: 612, endPoint y: 241, distance: 23.9
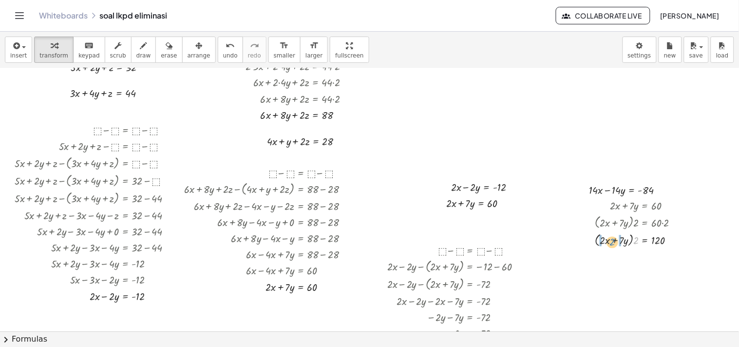
click at [612, 241] on div at bounding box center [640, 240] width 101 height 18
click at [602, 257] on div at bounding box center [640, 256] width 101 height 16
click at [631, 271] on div at bounding box center [640, 272] width 101 height 16
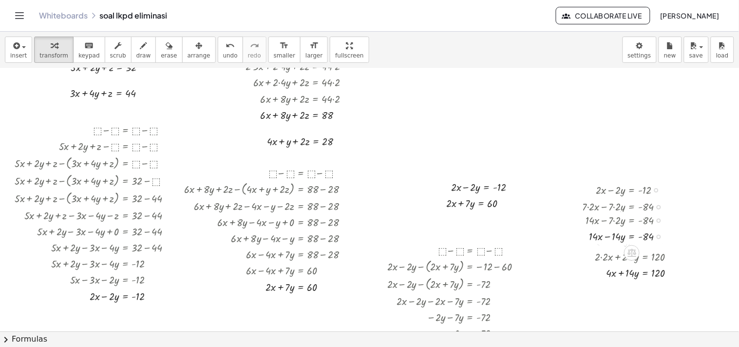
drag, startPoint x: 658, startPoint y: 189, endPoint x: 654, endPoint y: 241, distance: 52.3
click at [632, 237] on div "+ · x − · y = - 84 · · 14 14" at bounding box center [632, 237] width 0 height 0
click at [187, 49] on div "button" at bounding box center [198, 45] width 23 height 12
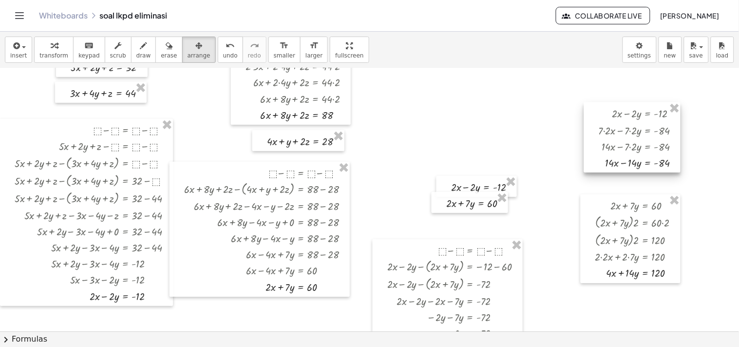
drag, startPoint x: 615, startPoint y: 185, endPoint x: 631, endPoint y: 109, distance: 78.1
click at [631, 109] on div at bounding box center [632, 137] width 96 height 70
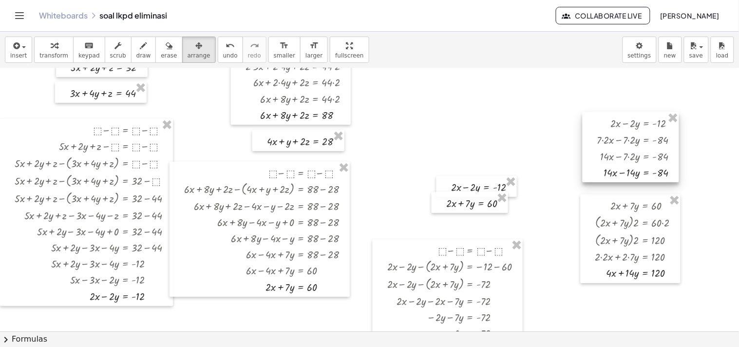
drag, startPoint x: 643, startPoint y: 169, endPoint x: 641, endPoint y: 180, distance: 10.9
click at [641, 180] on div at bounding box center [630, 147] width 96 height 70
click at [43, 48] on div "button" at bounding box center [53, 45] width 29 height 12
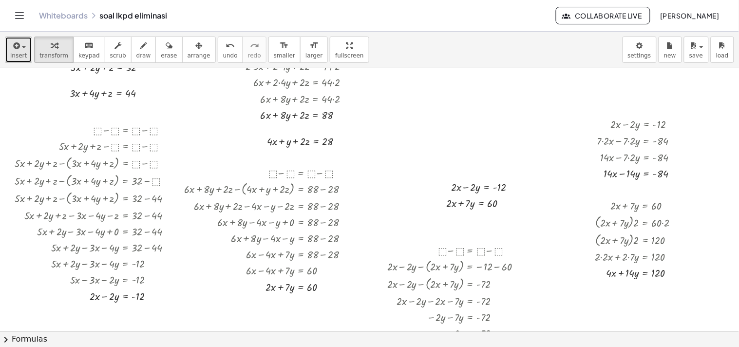
click at [16, 49] on icon "button" at bounding box center [15, 46] width 9 height 12
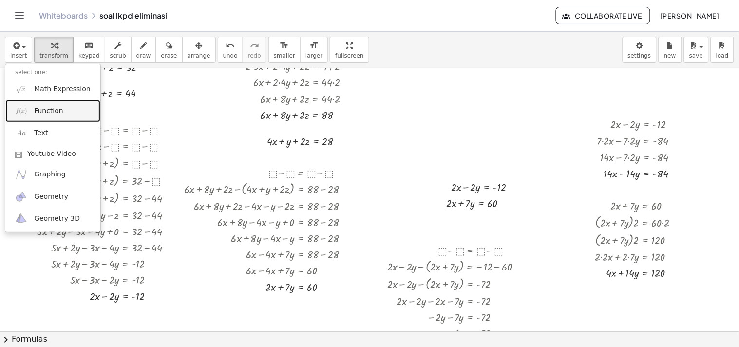
click at [53, 108] on span "Function" at bounding box center [48, 111] width 29 height 10
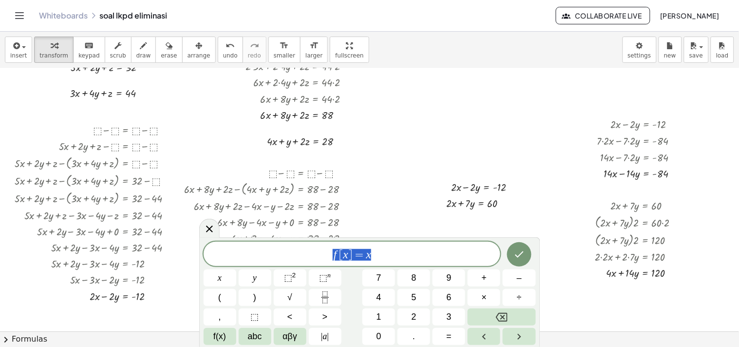
drag, startPoint x: 381, startPoint y: 257, endPoint x: 324, endPoint y: 254, distance: 57.0
click at [324, 254] on span "f [ x ] = x" at bounding box center [352, 255] width 297 height 14
click at [252, 319] on span "⬚" at bounding box center [255, 316] width 8 height 13
click at [486, 278] on span "+" at bounding box center [484, 277] width 5 height 13
click at [245, 320] on button "⬚" at bounding box center [255, 316] width 33 height 17
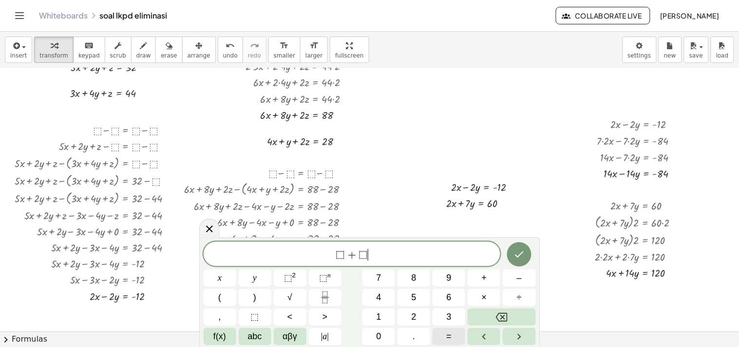
click at [450, 335] on span "=" at bounding box center [449, 336] width 5 height 13
click at [265, 320] on button "⬚" at bounding box center [255, 316] width 33 height 17
click at [483, 280] on span "+" at bounding box center [484, 277] width 5 height 13
click at [265, 313] on button "⬚" at bounding box center [255, 316] width 33 height 17
click at [521, 250] on icon "Done" at bounding box center [519, 254] width 12 height 12
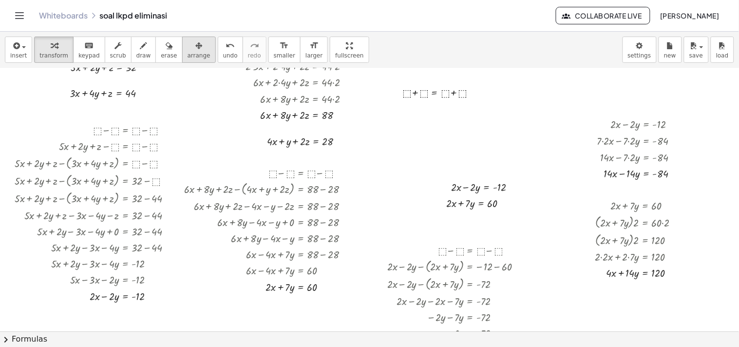
click at [188, 43] on div "button" at bounding box center [198, 45] width 23 height 12
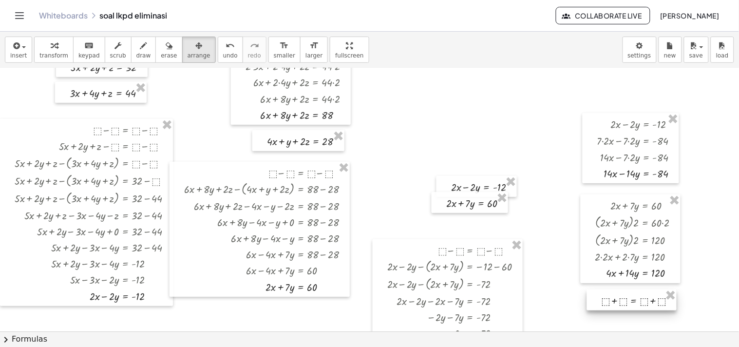
drag, startPoint x: 426, startPoint y: 102, endPoint x: 625, endPoint y: 314, distance: 290.4
click at [625, 314] on div "+ · 5 · x + · 2 · y + z = 32 + · 3 · x + · 4 · y + z = 44 + · 4 · x + y + · 2 ·…" at bounding box center [369, 208] width 739 height 526
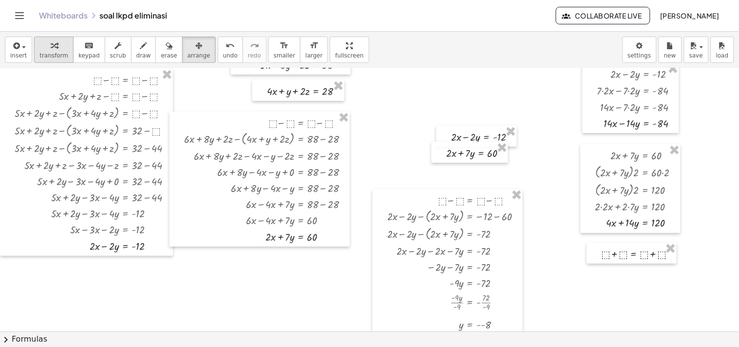
click at [55, 55] on span "transform" at bounding box center [53, 55] width 29 height 7
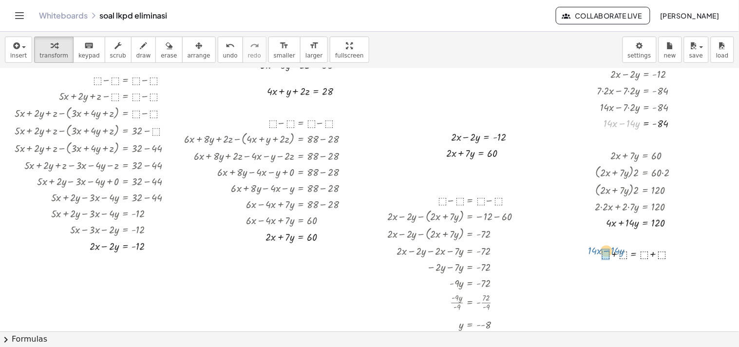
drag, startPoint x: 625, startPoint y: 123, endPoint x: 609, endPoint y: 250, distance: 128.5
drag, startPoint x: 622, startPoint y: 222, endPoint x: 623, endPoint y: 268, distance: 46.8
drag, startPoint x: 660, startPoint y: 122, endPoint x: 647, endPoint y: 263, distance: 142.3
drag, startPoint x: 652, startPoint y: 225, endPoint x: 666, endPoint y: 275, distance: 51.6
click at [666, 275] on div "+ · 5 · x + · 2 · y + z = 32 + · 3 · x + · 4 · y + z = 44 + · 4 · x + y + · 2 ·…" at bounding box center [369, 158] width 739 height 526
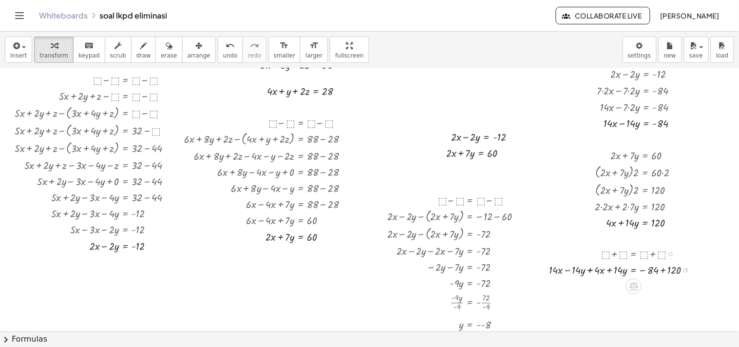
click at [663, 269] on div at bounding box center [623, 269] width 159 height 16
drag, startPoint x: 567, startPoint y: 285, endPoint x: 611, endPoint y: 285, distance: 43.8
click at [611, 285] on div at bounding box center [623, 286] width 159 height 16
click at [613, 300] on div at bounding box center [623, 302] width 159 height 16
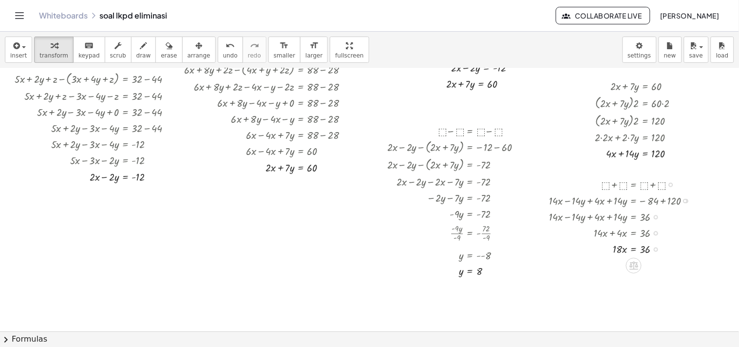
scroll to position [256, 0]
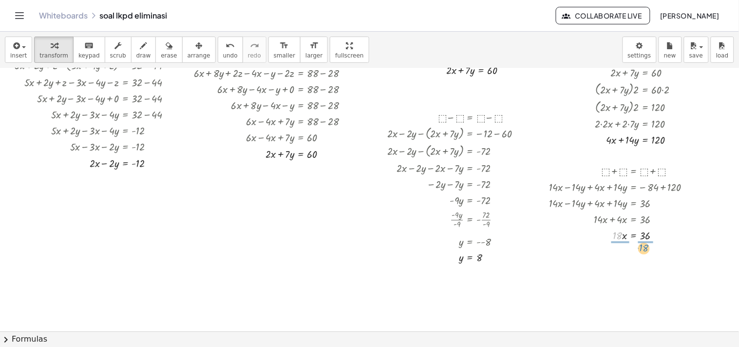
drag, startPoint x: 617, startPoint y: 232, endPoint x: 644, endPoint y: 244, distance: 29.4
click at [622, 257] on div at bounding box center [623, 254] width 159 height 22
click at [646, 276] on div at bounding box center [623, 276] width 159 height 22
click at [646, 276] on div at bounding box center [623, 277] width 159 height 16
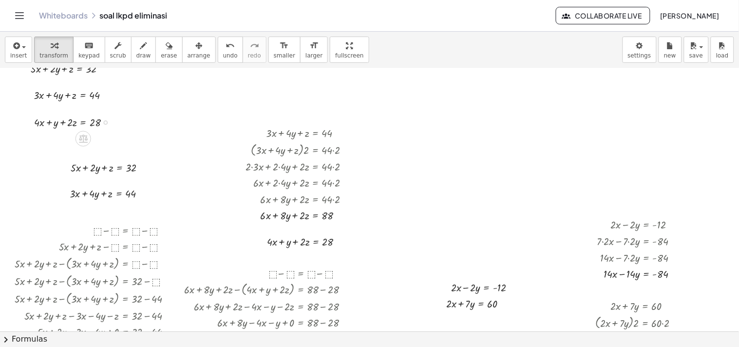
scroll to position [16, 0]
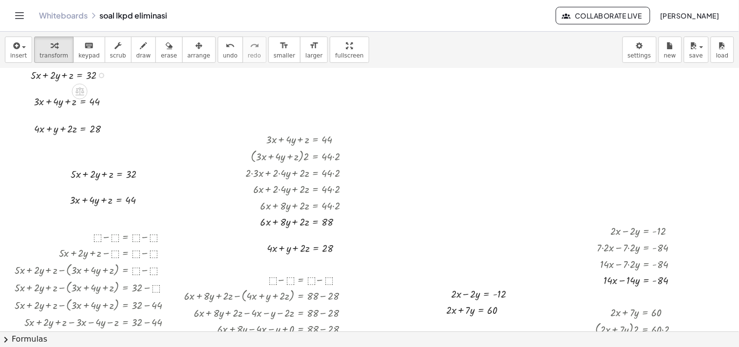
click at [101, 74] on div at bounding box center [101, 75] width 4 height 4
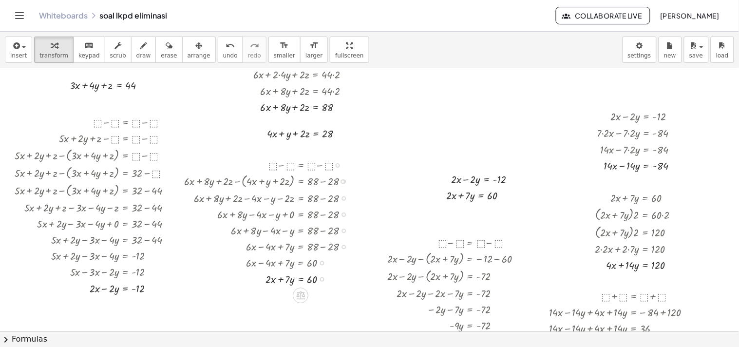
scroll to position [131, 0]
drag, startPoint x: 141, startPoint y: 84, endPoint x: 305, endPoint y: 314, distance: 282.4
click at [305, 314] on div "+ · 5 · x + · 2 · y + z = 32 + · 3 · x + · 4 · y + z = 44 + · 4 · x + y + · 2 ·…" at bounding box center [369, 200] width 739 height 526
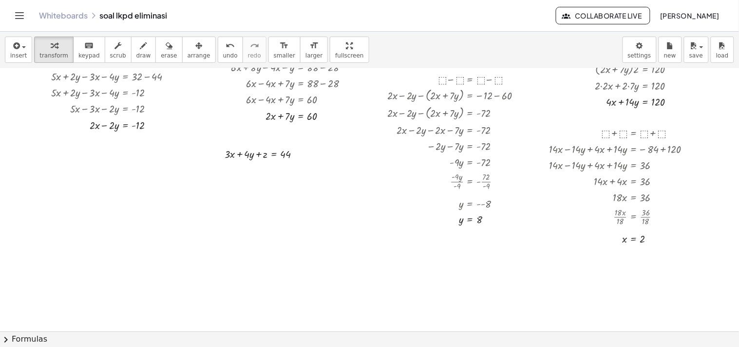
scroll to position [299, 0]
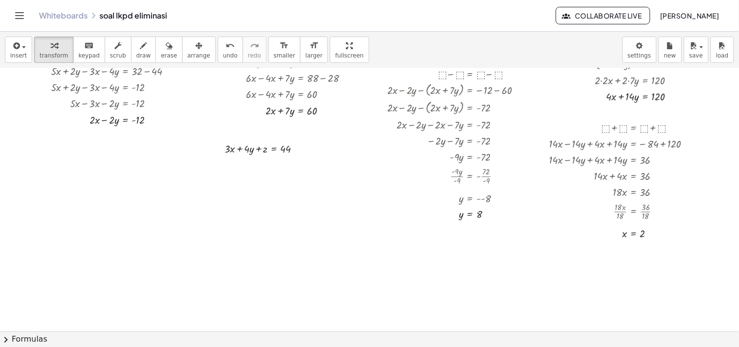
click at [193, 55] on button "arrange" at bounding box center [199, 50] width 34 height 26
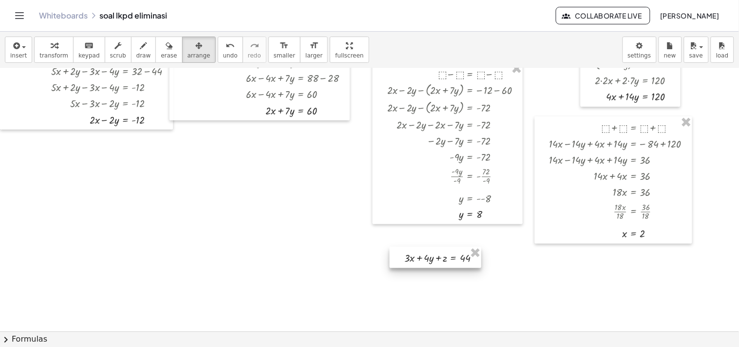
drag, startPoint x: 259, startPoint y: 139, endPoint x: 438, endPoint y: 249, distance: 210.5
click at [438, 249] on div at bounding box center [436, 257] width 92 height 21
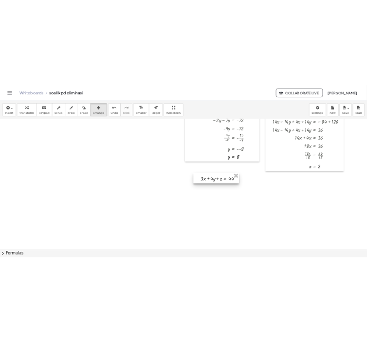
scroll to position [379, 0]
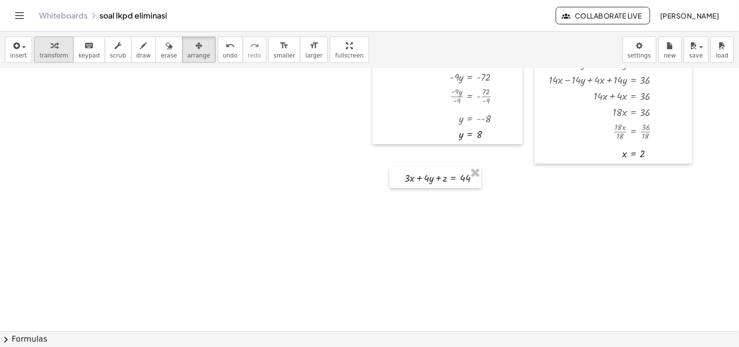
click at [52, 55] on span "transform" at bounding box center [53, 55] width 29 height 7
drag, startPoint x: 461, startPoint y: 135, endPoint x: 431, endPoint y: 184, distance: 56.8
drag, startPoint x: 624, startPoint y: 154, endPoint x: 407, endPoint y: 196, distance: 221.2
click at [407, 196] on div at bounding box center [442, 194] width 99 height 16
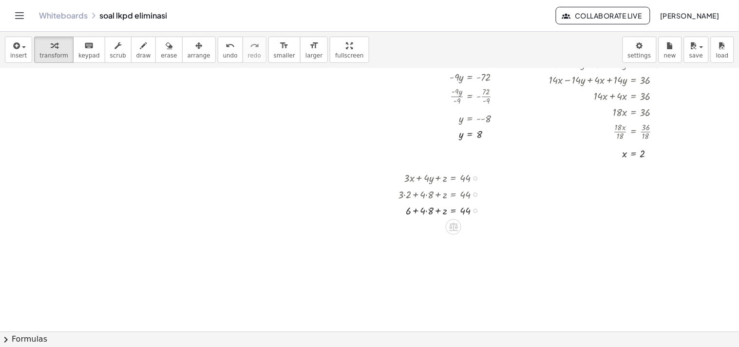
click at [430, 211] on div at bounding box center [442, 210] width 99 height 16
click at [420, 209] on div at bounding box center [442, 210] width 99 height 16
drag, startPoint x: 425, startPoint y: 226, endPoint x: 478, endPoint y: 222, distance: 52.8
click at [478, 222] on div at bounding box center [442, 226] width 99 height 16
click at [473, 240] on div at bounding box center [453, 242] width 120 height 16
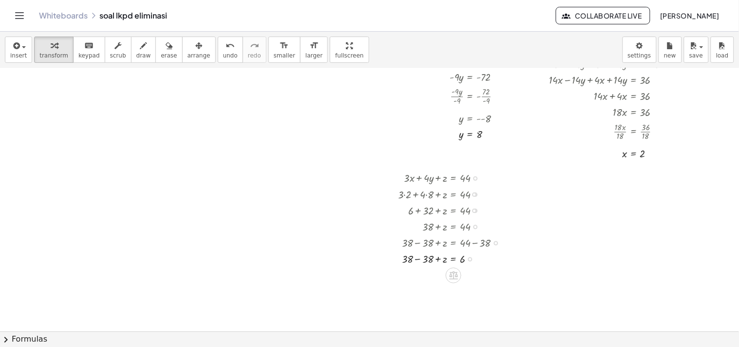
click at [423, 259] on div at bounding box center [453, 258] width 120 height 16
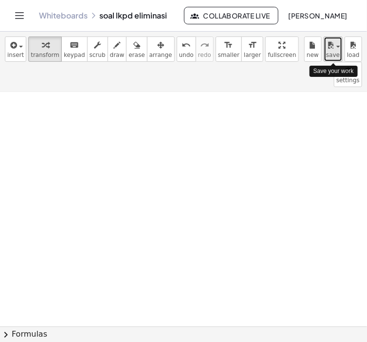
click at [336, 52] on span "save" at bounding box center [333, 55] width 14 height 7
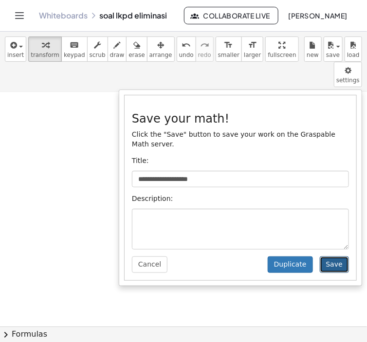
click at [336, 257] on button "Save" at bounding box center [334, 265] width 29 height 17
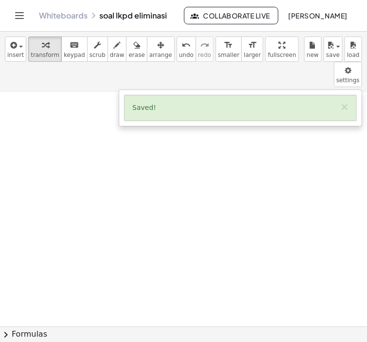
click at [130, 163] on div at bounding box center [183, 108] width 367 height 788
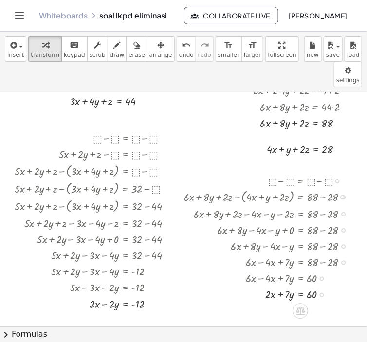
scroll to position [139, 0]
click at [261, 294] on div at bounding box center [183, 347] width 367 height 788
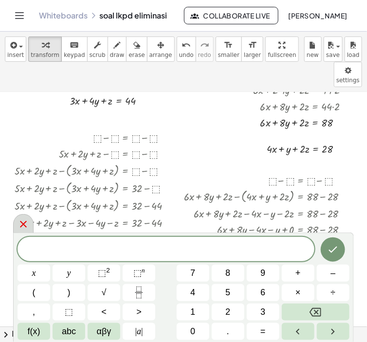
click at [27, 223] on icon at bounding box center [24, 225] width 12 height 12
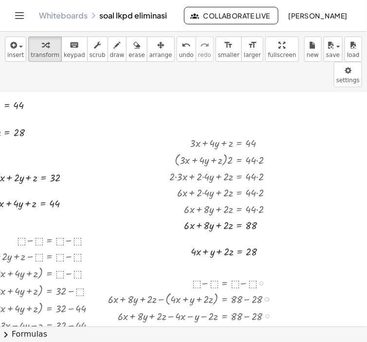
scroll to position [25, 76]
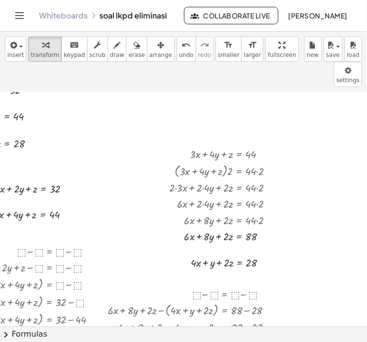
click at [303, 249] on div "+ · 5 · x + · 2 · y + z = 32 + · 3 · x + · 4 · y + z = 44 + · 4 · x + y + · 2 ·…" at bounding box center [183, 210] width 367 height 234
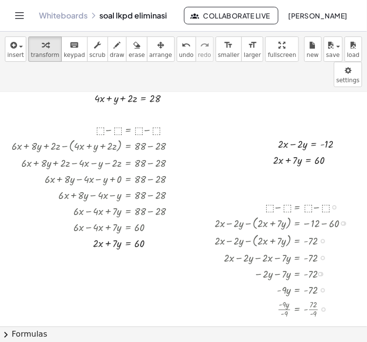
scroll to position [189, 172]
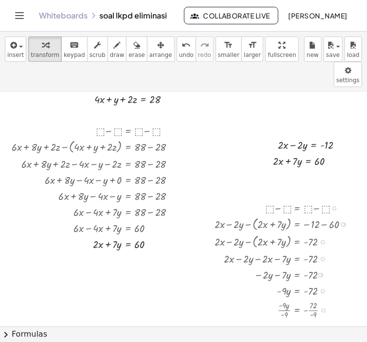
click at [305, 266] on div at bounding box center [273, 274] width 173 height 16
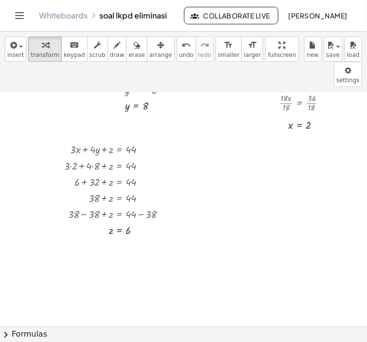
scroll to position [431, 333]
